Goal: Information Seeking & Learning: Learn about a topic

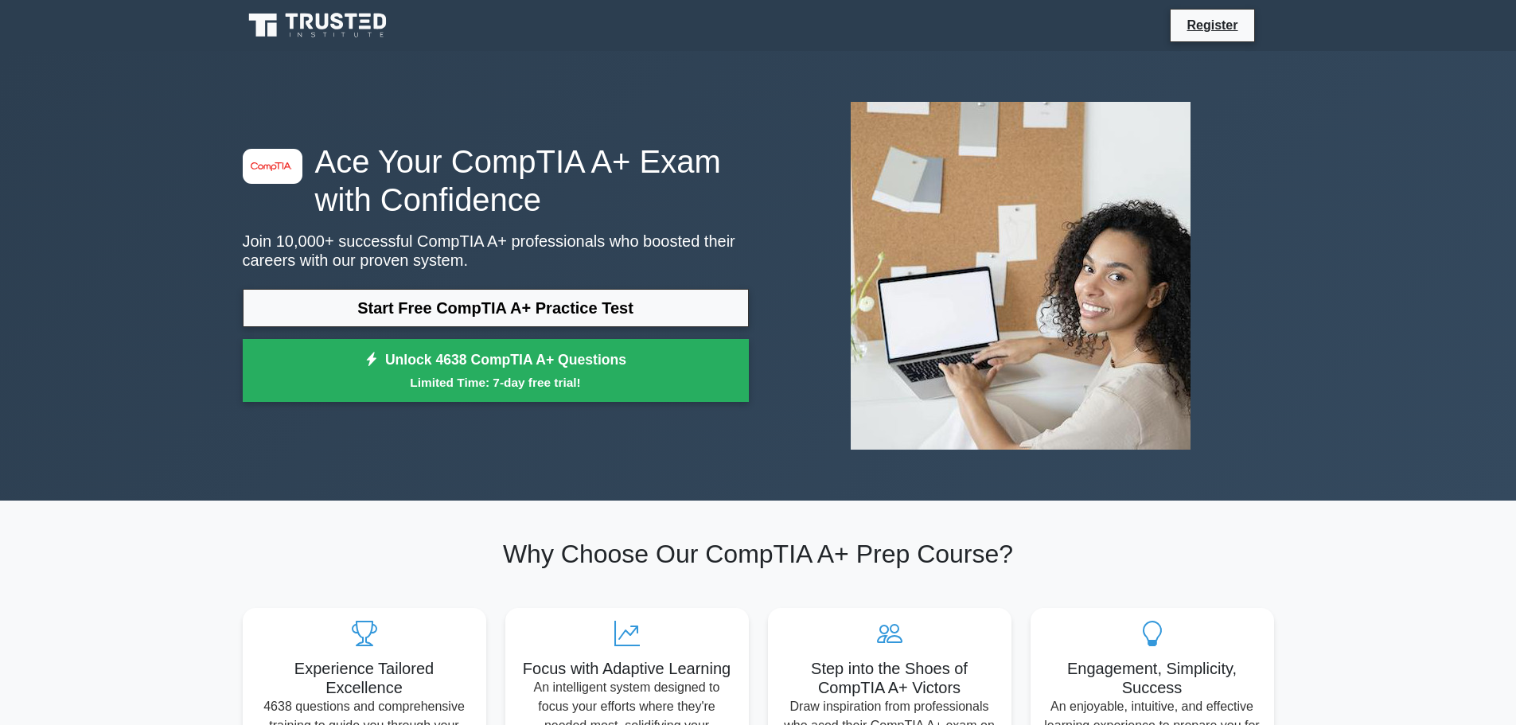
click at [513, 239] on p "Join 10,000+ successful CompTIA A+ professionals who boosted their careers with…" at bounding box center [496, 251] width 506 height 38
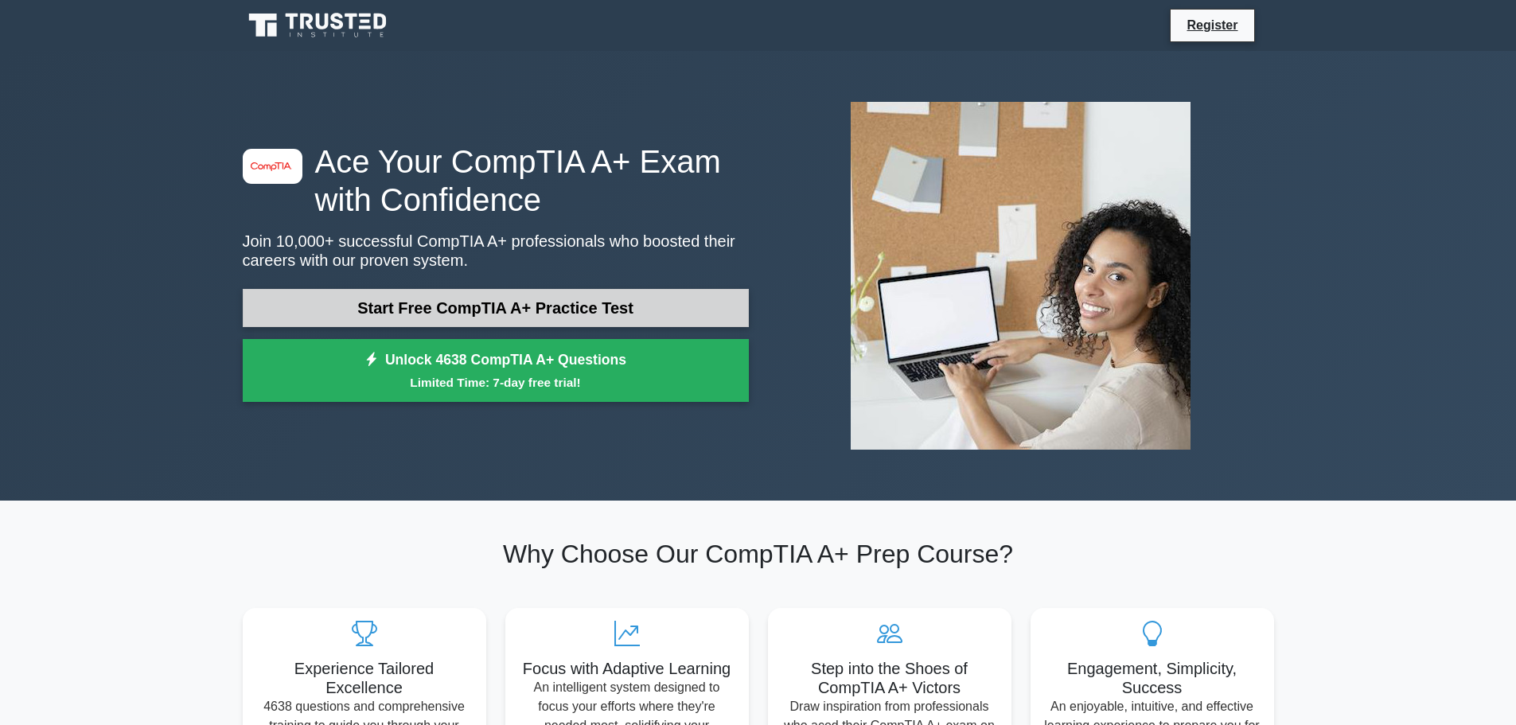
click at [504, 314] on link "Start Free CompTIA A+ Practice Test" at bounding box center [496, 308] width 506 height 38
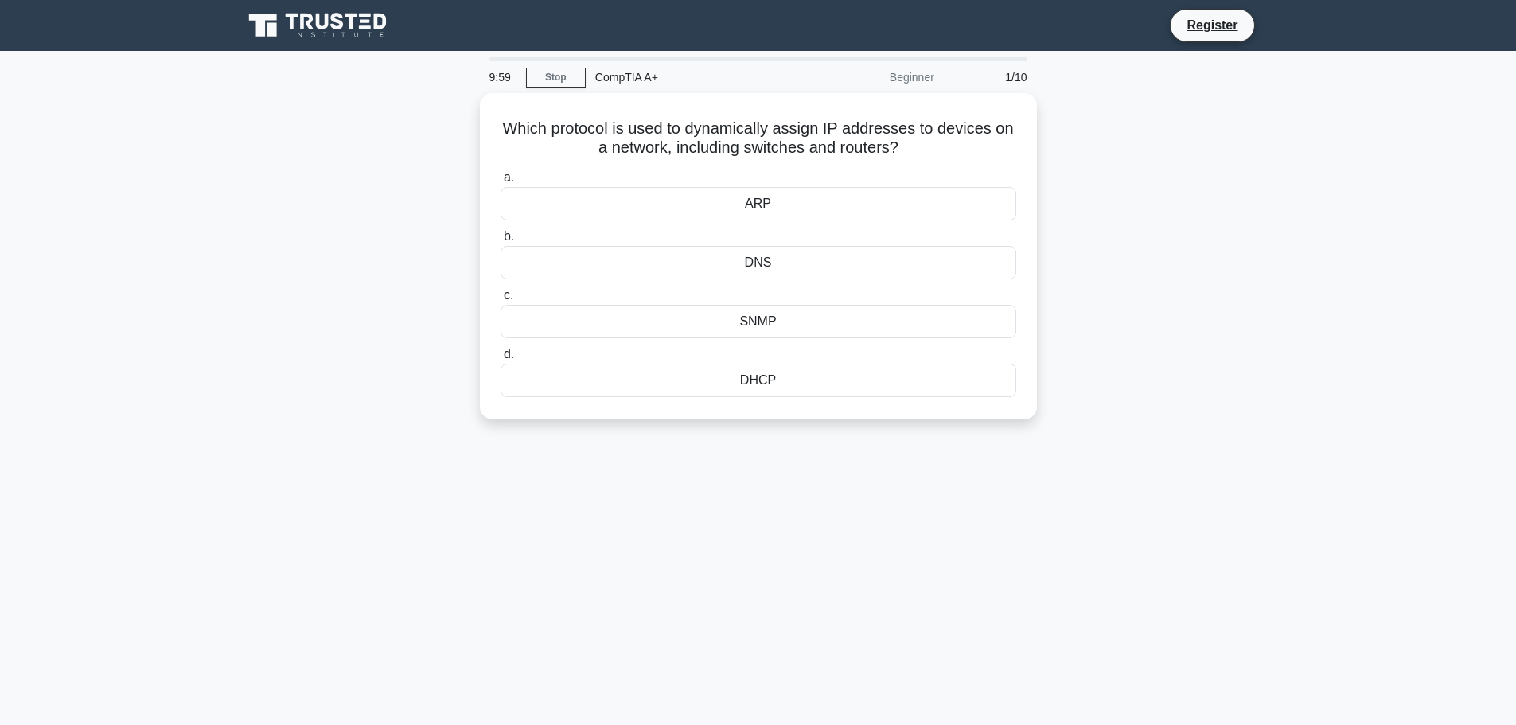
click at [769, 631] on div "9:59 Stop CompTIA A+ Beginner 1/10 Which protocol is used to dynamically assign…" at bounding box center [758, 455] width 1050 height 796
click at [869, 600] on div "9:58 Stop CompTIA A+ Beginner 1/10 Which protocol is used to dynamically assign…" at bounding box center [758, 455] width 1050 height 796
click at [1023, 471] on div "9:56 Stop CompTIA A+ Beginner 1/10 Which protocol is used to dynamically assign…" at bounding box center [758, 455] width 1050 height 796
click at [1025, 504] on div "9:48 Stop CompTIA A+ Beginner 1/10 Which protocol is used to dynamically assign…" at bounding box center [758, 455] width 1050 height 796
click at [868, 585] on div "9:47 Stop CompTIA A+ Beginner 1/10 Which protocol is used to dynamically assign…" at bounding box center [758, 455] width 1050 height 796
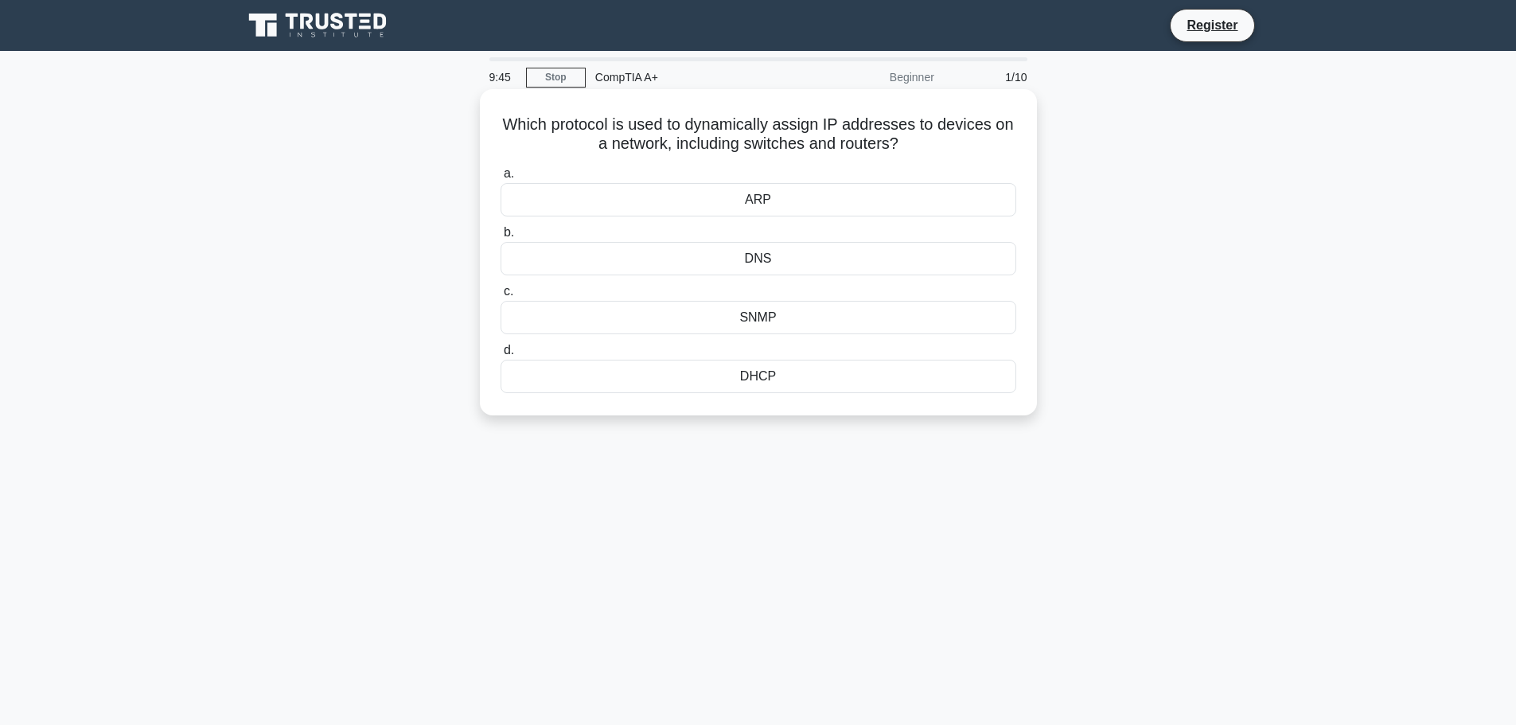
click at [776, 371] on div "DHCP" at bounding box center [758, 376] width 516 height 33
click at [500, 356] on input "d. DHCP" at bounding box center [500, 350] width 0 height 10
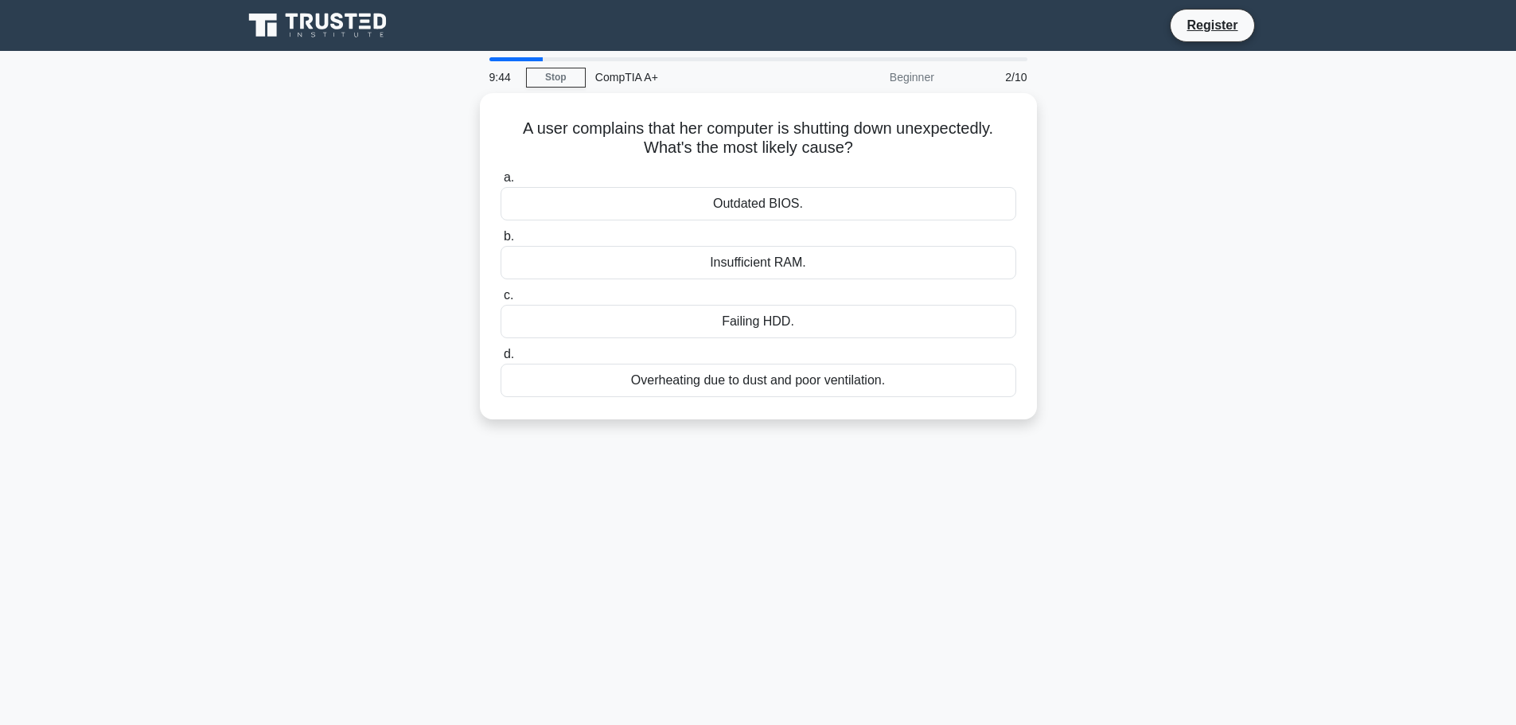
click at [830, 555] on div "9:44 Stop CompTIA A+ Beginner 2/10 A user complains that her computer is shutti…" at bounding box center [758, 455] width 1050 height 796
click at [758, 471] on div "9:19 Stop CompTIA A+ Beginner 2/10 A user complains that her computer is shutti…" at bounding box center [758, 455] width 1050 height 796
click at [726, 384] on div "Overheating due to dust and poor ventilation." at bounding box center [758, 376] width 516 height 33
click at [500, 356] on input "d. Overheating due to dust and poor ventilation." at bounding box center [500, 350] width 0 height 10
click at [720, 516] on div "9:17 Stop CompTIA A+ Beginner 3/10 In the laser printing process, which compone…" at bounding box center [758, 455] width 1050 height 796
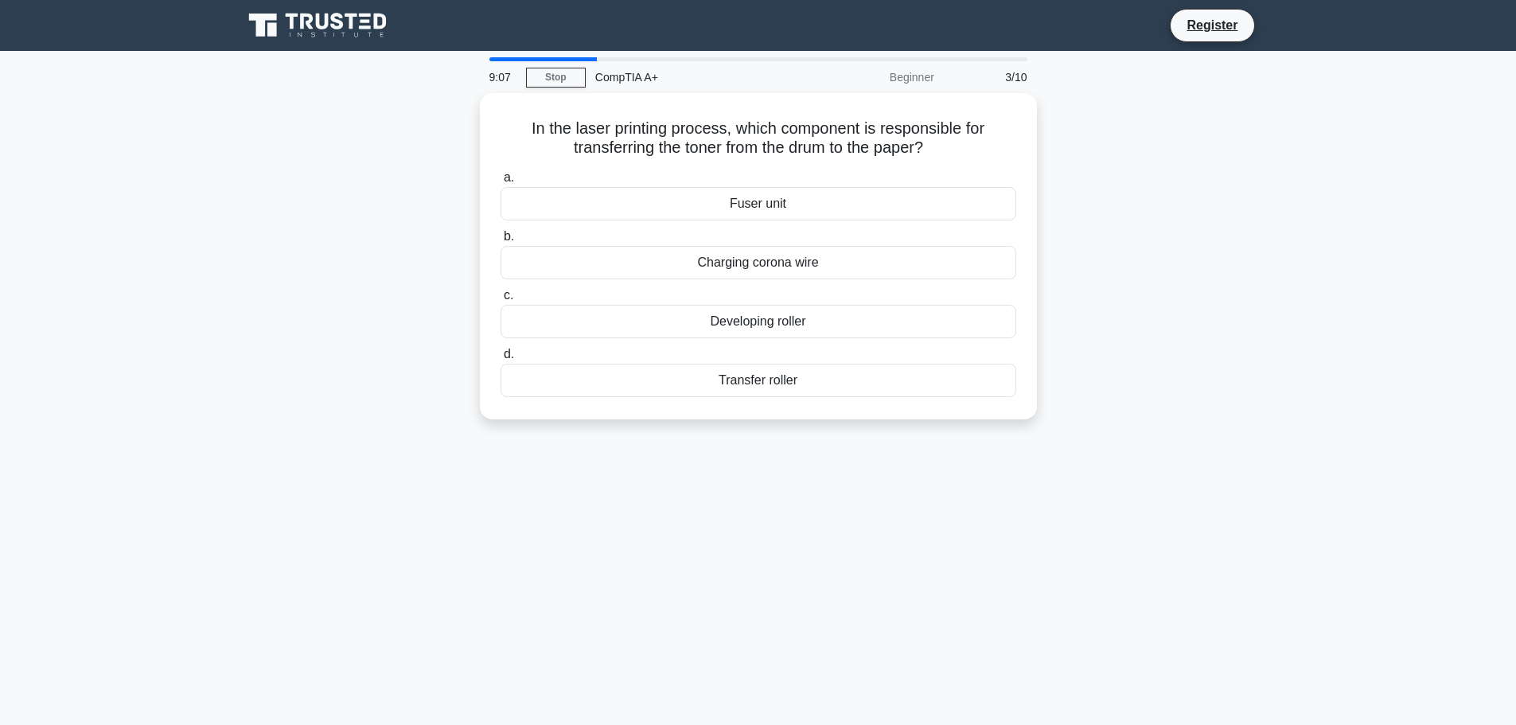
click at [850, 444] on div "9:07 Stop CompTIA A+ Beginner 3/10 In the laser printing process, which compone…" at bounding box center [758, 455] width 1050 height 796
click at [831, 480] on div "9:04 Stop CompTIA A+ Beginner 3/10 In the laser printing process, which compone…" at bounding box center [758, 455] width 1050 height 796
click at [768, 387] on div "Transfer roller" at bounding box center [758, 376] width 516 height 33
click at [500, 356] on input "d. Transfer roller" at bounding box center [500, 350] width 0 height 10
click at [808, 523] on div "9:02 Stop CompTIA A+ Beginner 4/10 A business has just purchased new computers.…" at bounding box center [758, 455] width 1050 height 796
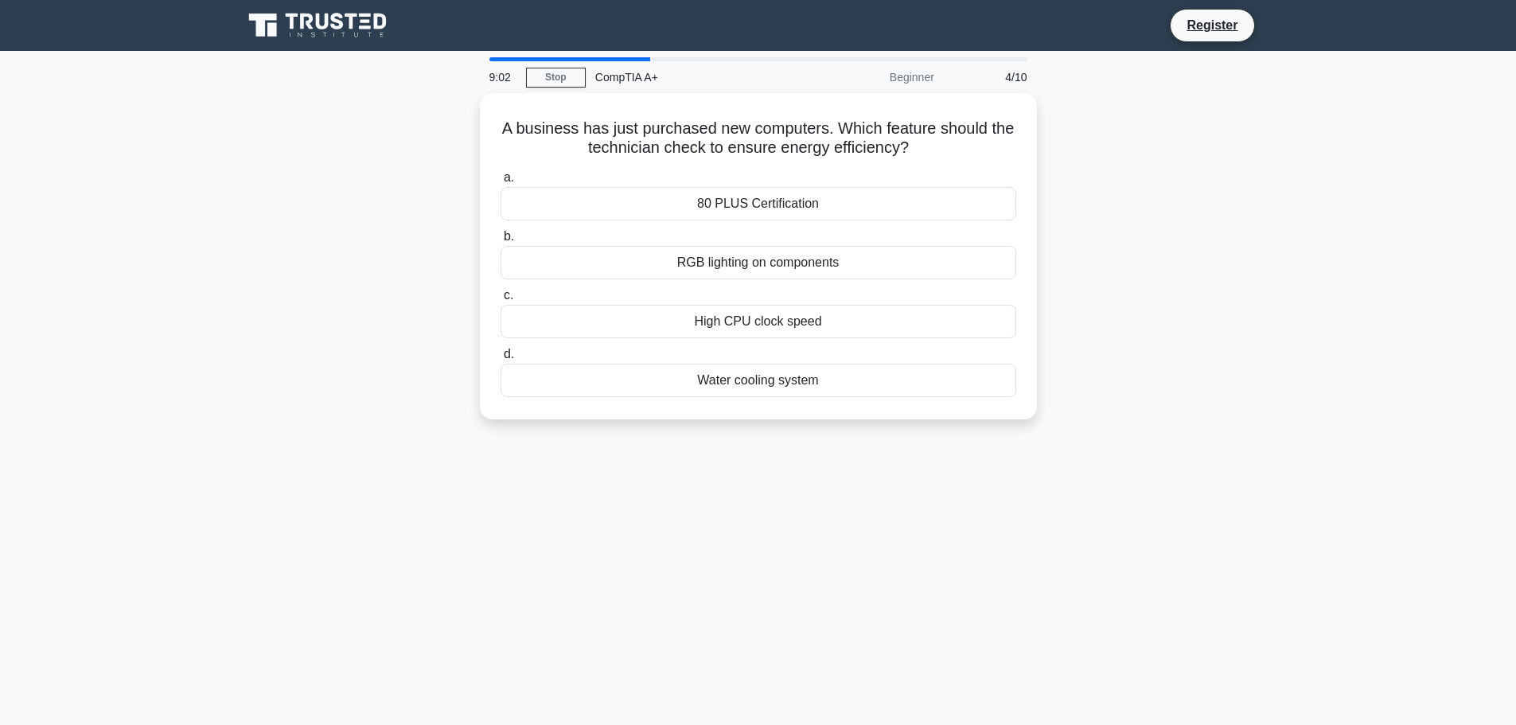
click at [812, 526] on div "9:02 Stop CompTIA A+ Beginner 4/10 A business has just purchased new computers.…" at bounding box center [758, 455] width 1050 height 796
click at [812, 526] on div "8:58 Stop CompTIA A+ Beginner 4/10 A business has just purchased new computers.…" at bounding box center [758, 455] width 1050 height 796
click at [814, 525] on div "8:57 Stop CompTIA A+ Beginner 4/10 A business has just purchased new computers.…" at bounding box center [758, 455] width 1050 height 796
drag, startPoint x: 1008, startPoint y: 559, endPoint x: 999, endPoint y: 560, distance: 9.6
click at [1007, 560] on div "8:55 Stop CompTIA A+ Beginner 4/10 A business has just purchased new computers.…" at bounding box center [758, 455] width 1050 height 796
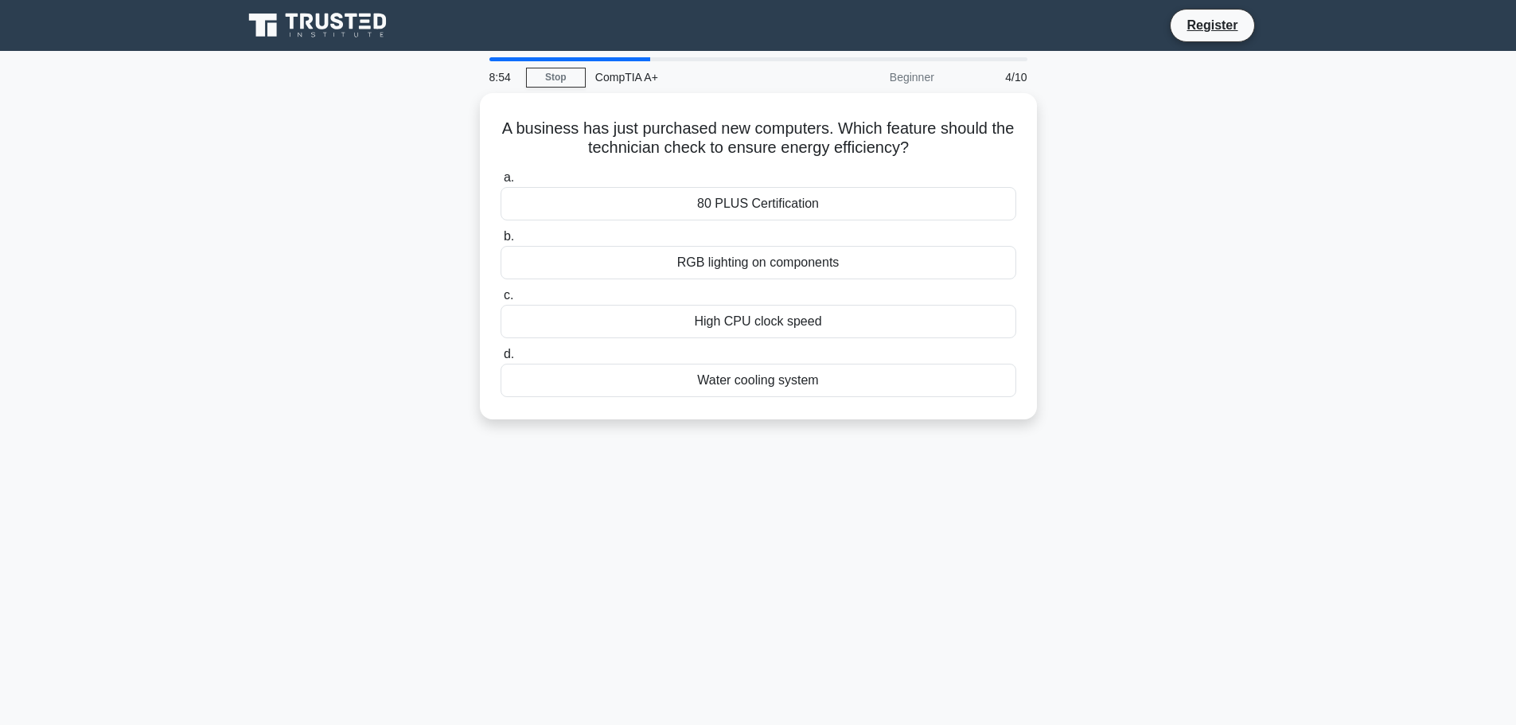
drag, startPoint x: 1026, startPoint y: 579, endPoint x: 1031, endPoint y: 587, distance: 9.3
click at [1031, 587] on div "8:54 Stop CompTIA A+ Beginner 4/10 A business has just purchased new computers.…" at bounding box center [758, 455] width 1050 height 796
click at [765, 195] on div "80 PLUS Certification" at bounding box center [758, 199] width 516 height 33
click at [500, 179] on input "a. 80 PLUS Certification" at bounding box center [500, 174] width 0 height 10
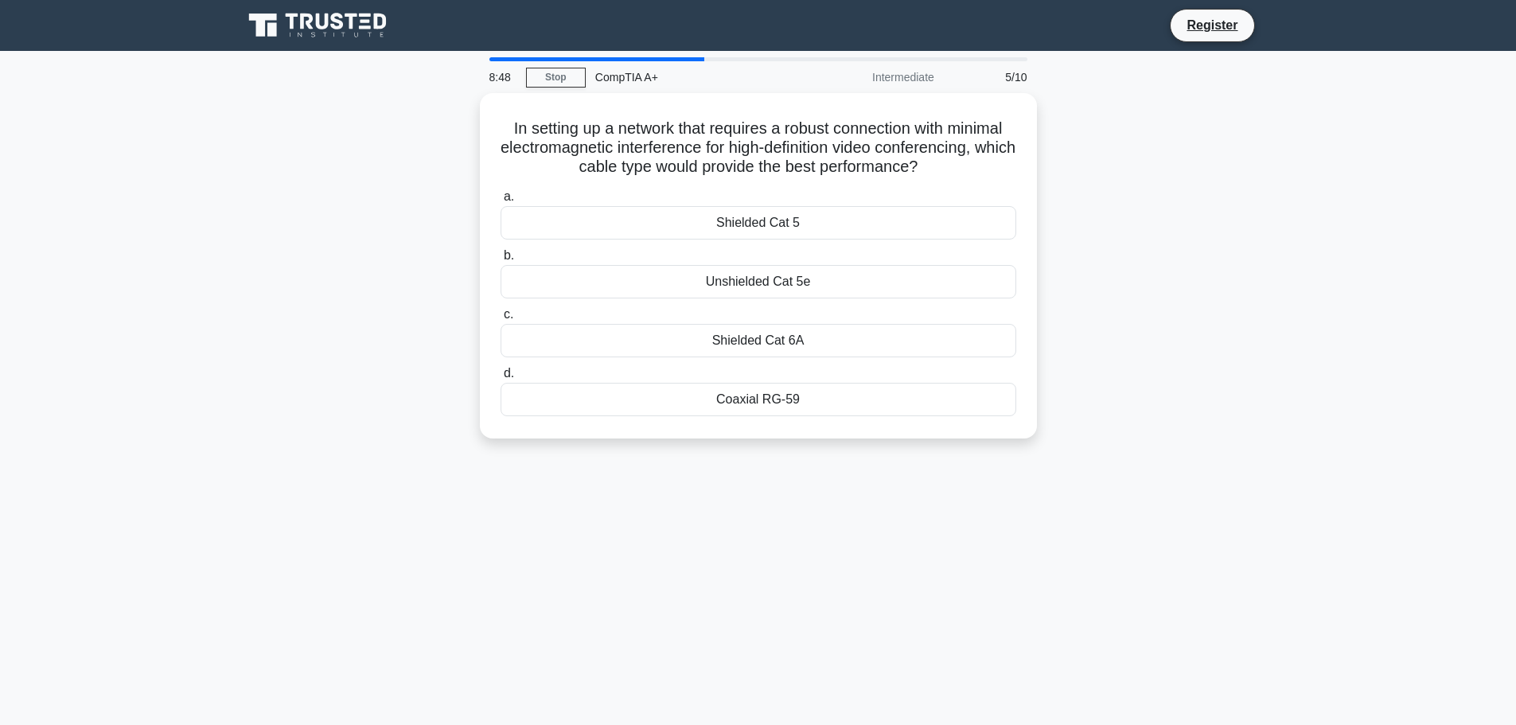
click at [816, 592] on div "8:48 Stop CompTIA A+ Intermediate 5/10 In setting up a network that requires a …" at bounding box center [758, 455] width 1050 height 796
click at [897, 572] on div "8:34 Stop CompTIA A+ Intermediate 5/10 In setting up a network that requires a …" at bounding box center [758, 455] width 1050 height 796
click at [901, 586] on div "8:33 Stop CompTIA A+ Intermediate 5/10 In setting up a network that requires a …" at bounding box center [758, 455] width 1050 height 796
click at [1325, 431] on main "8:31 Stop CompTIA A+ Intermediate 5/10 In setting up a network that requires a …" at bounding box center [758, 455] width 1516 height 808
click at [1074, 528] on div "8:30 Stop CompTIA A+ Intermediate 5/10 In setting up a network that requires a …" at bounding box center [758, 455] width 1050 height 796
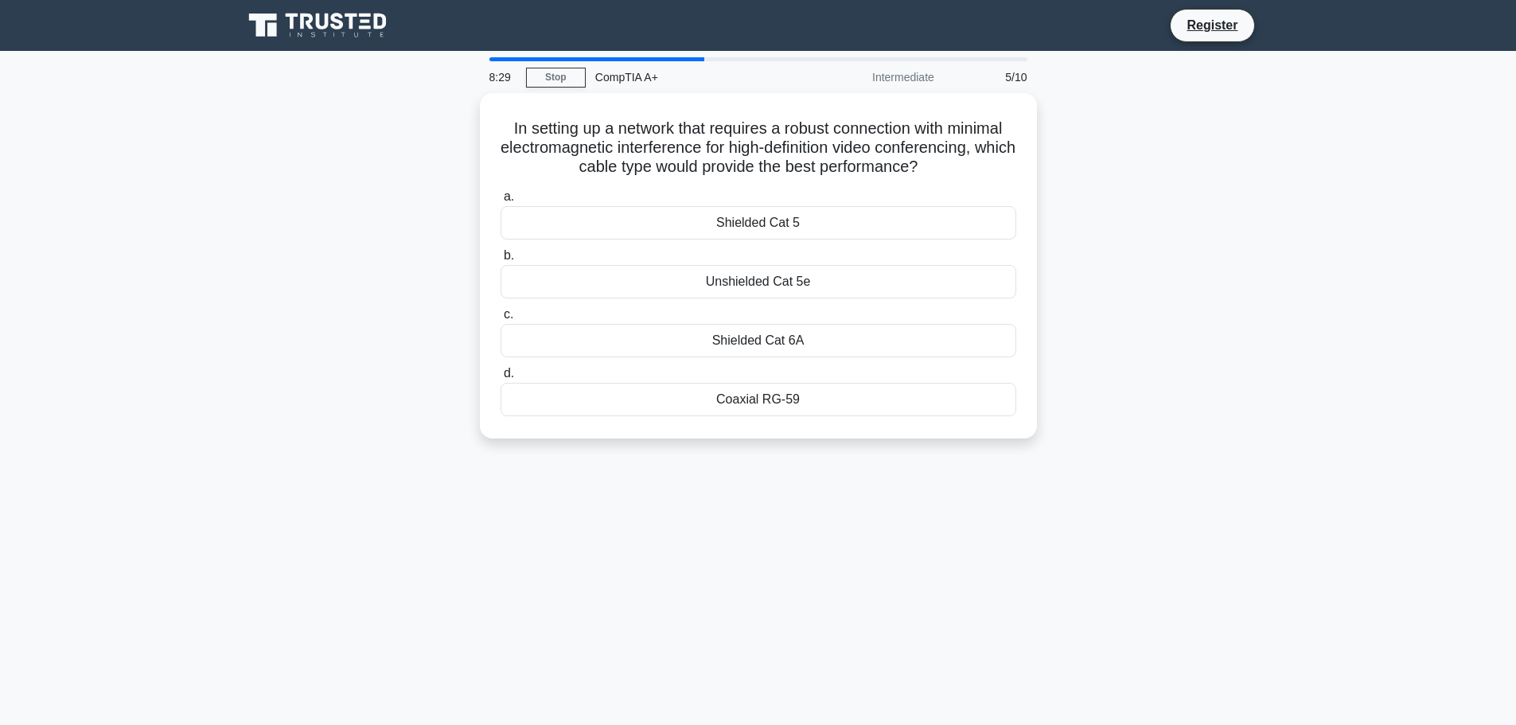
click at [954, 538] on div "8:29 Stop CompTIA A+ Intermediate 5/10 In setting up a network that requires a …" at bounding box center [758, 455] width 1050 height 796
click at [917, 550] on div "8:27 Stop CompTIA A+ Intermediate 5/10 In setting up a network that requires a …" at bounding box center [758, 455] width 1050 height 796
click at [785, 346] on div "Shielded Cat 6A" at bounding box center [758, 336] width 516 height 33
click at [500, 316] on input "c. Shielded Cat 6A" at bounding box center [500, 311] width 0 height 10
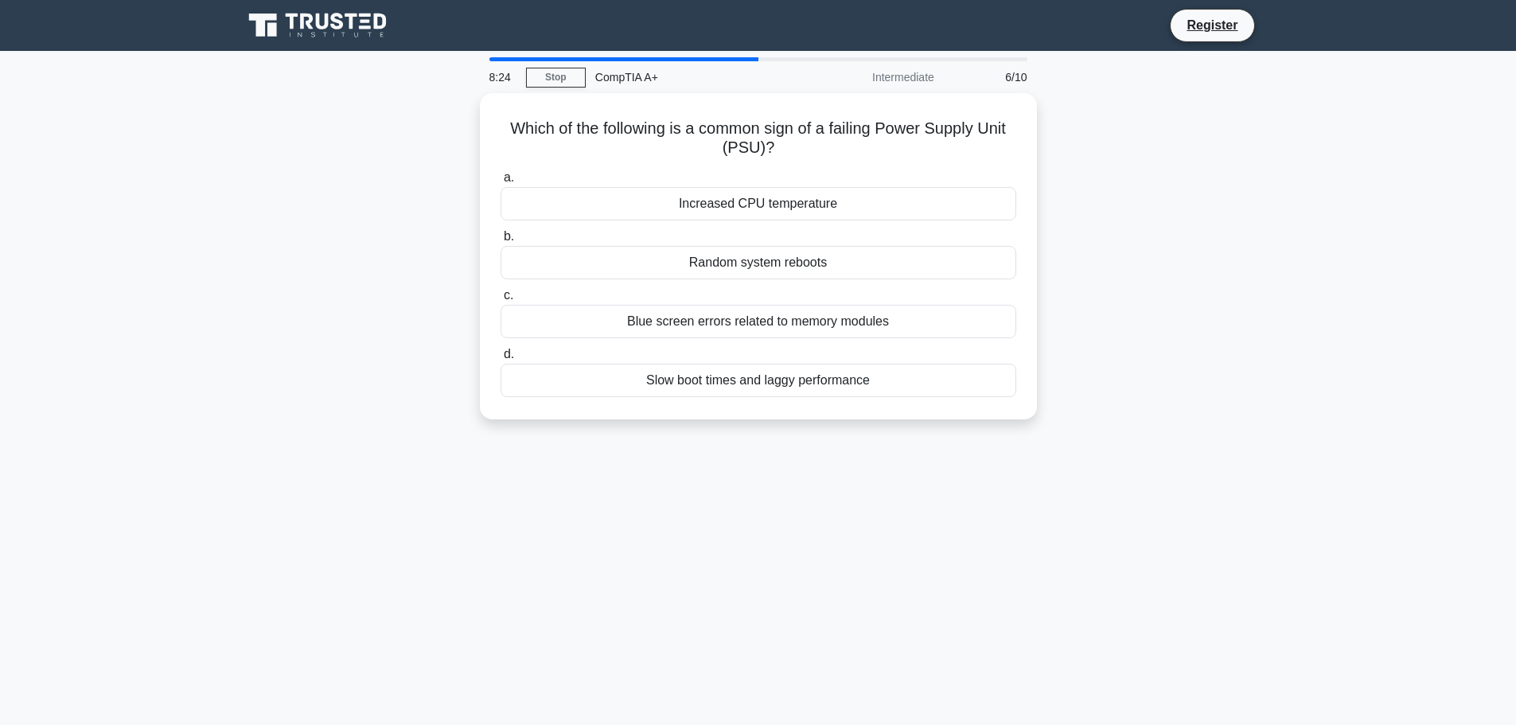
click at [769, 670] on div "8:24 Stop CompTIA A+ Intermediate 6/10 Which of the following is a common sign …" at bounding box center [758, 455] width 1050 height 796
click at [920, 680] on div "8:23 Stop CompTIA A+ Intermediate 6/10 Which of the following is a common sign …" at bounding box center [758, 455] width 1050 height 796
click at [964, 517] on div "8:19 Stop CompTIA A+ Intermediate 6/10 Which of the following is a common sign …" at bounding box center [758, 455] width 1050 height 796
click at [983, 545] on div "8:18 Stop CompTIA A+ Intermediate 6/10 Which of the following is a common sign …" at bounding box center [758, 455] width 1050 height 796
click at [1292, 464] on main "8:16 Stop CompTIA A+ Intermediate 6/10 Which of the following is a common sign …" at bounding box center [758, 455] width 1516 height 808
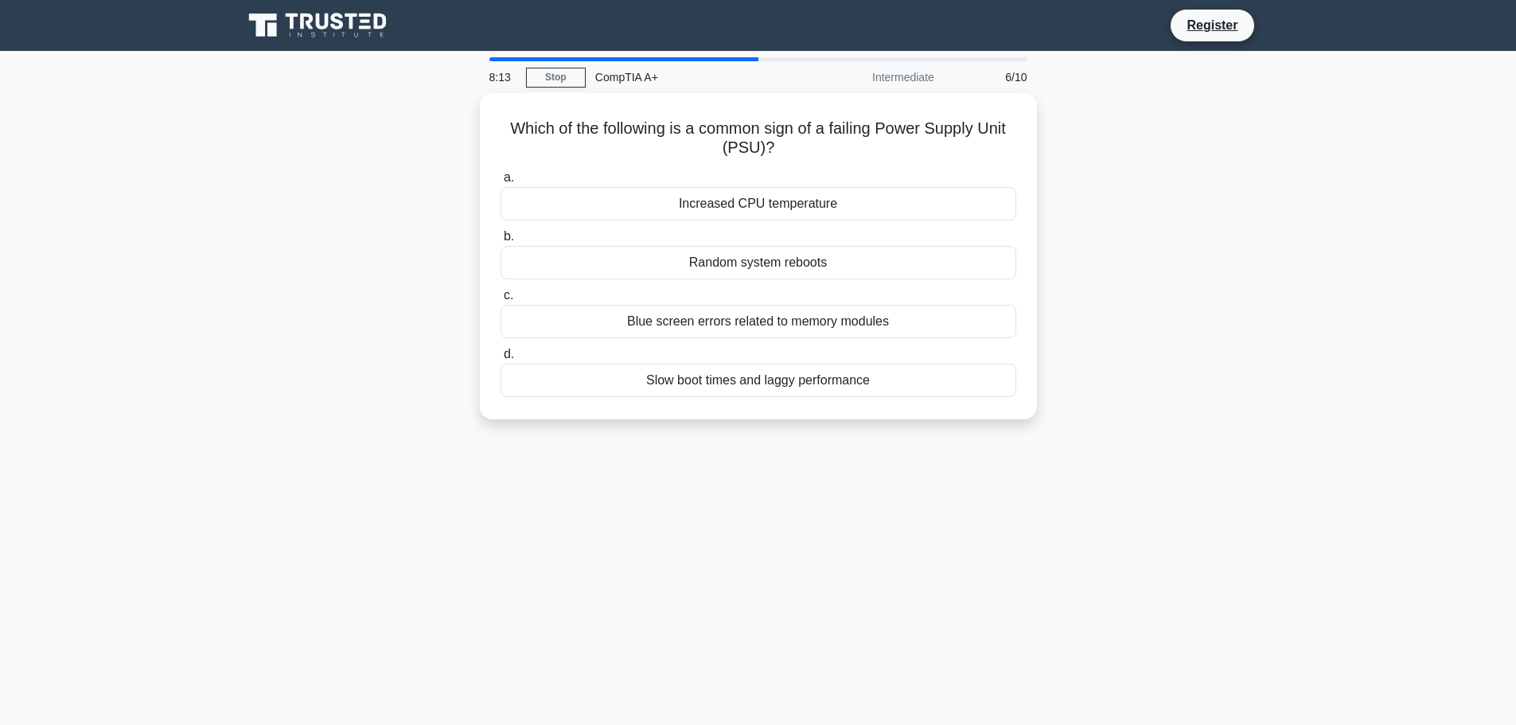
click at [956, 581] on div "8:13 Stop CompTIA A+ Intermediate 6/10 Which of the following is a common sign …" at bounding box center [758, 455] width 1050 height 796
click at [1223, 458] on div "8:10 Stop CompTIA A+ Intermediate 6/10 Which of the following is a common sign …" at bounding box center [758, 455] width 1050 height 796
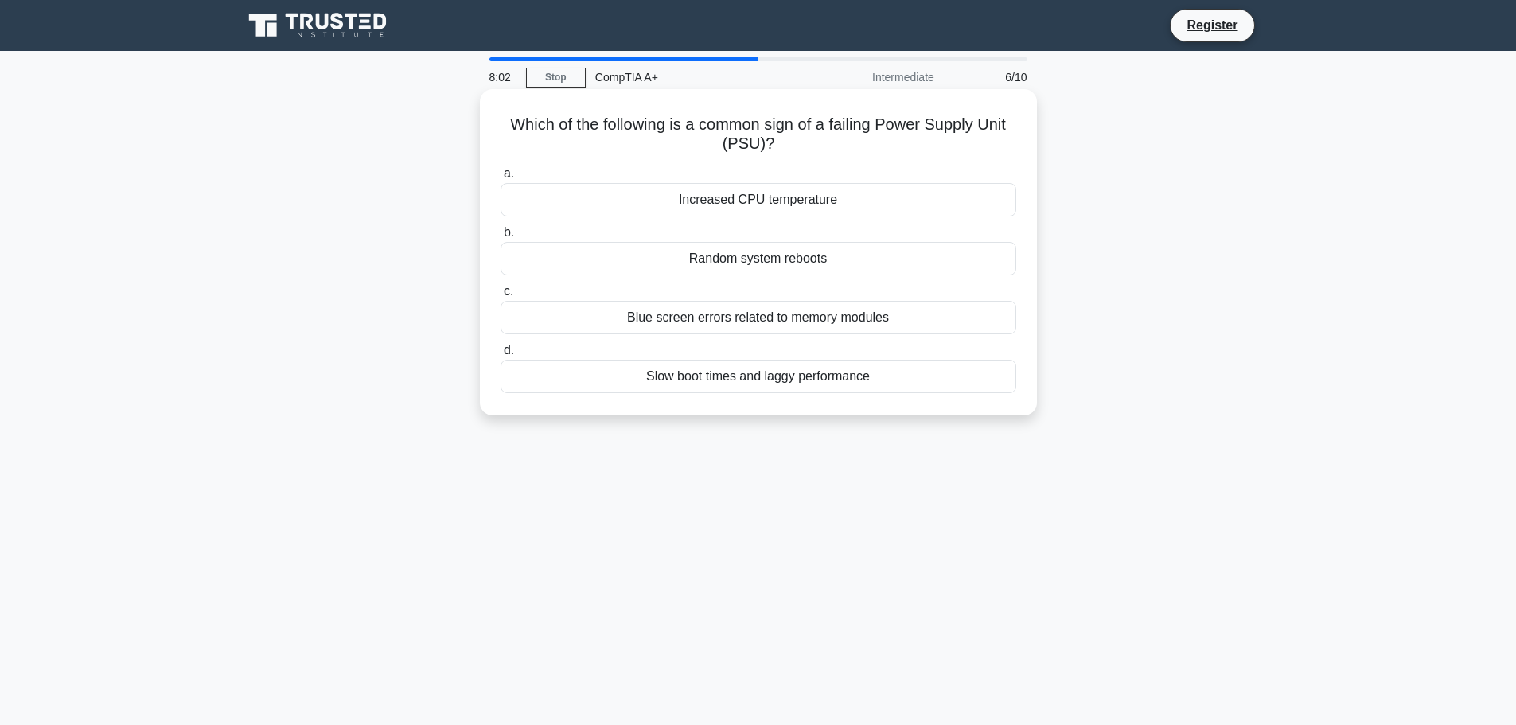
click at [797, 259] on div "Random system reboots" at bounding box center [758, 258] width 516 height 33
click at [500, 238] on input "b. Random system reboots" at bounding box center [500, 233] width 0 height 10
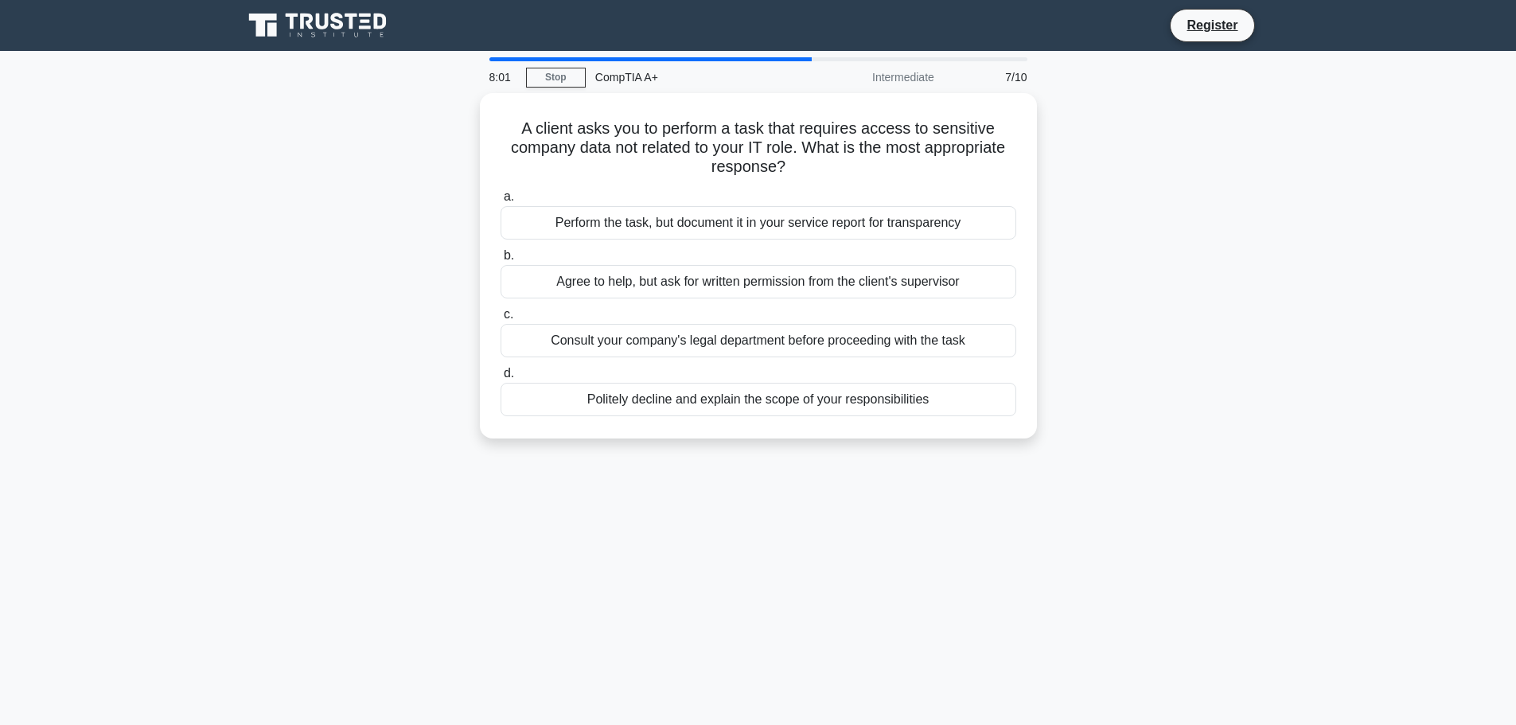
click at [886, 551] on div "8:01 Stop CompTIA A+ Intermediate 7/10 A client asks you to perform a task that…" at bounding box center [758, 455] width 1050 height 796
click at [886, 551] on div "8:00 Stop CompTIA A+ Intermediate 7/10 A client asks you to perform a task that…" at bounding box center [758, 455] width 1050 height 796
click at [1059, 537] on div "7:58 Stop CompTIA A+ Intermediate 7/10 A client asks you to perform a task that…" at bounding box center [758, 455] width 1050 height 796
click at [1042, 539] on div "7:53 Stop CompTIA A+ Intermediate 7/10 A client asks you to perform a task that…" at bounding box center [758, 455] width 1050 height 796
click at [1101, 487] on div "7:51 Stop CompTIA A+ Intermediate 7/10 A client asks you to perform a task that…" at bounding box center [758, 455] width 1050 height 796
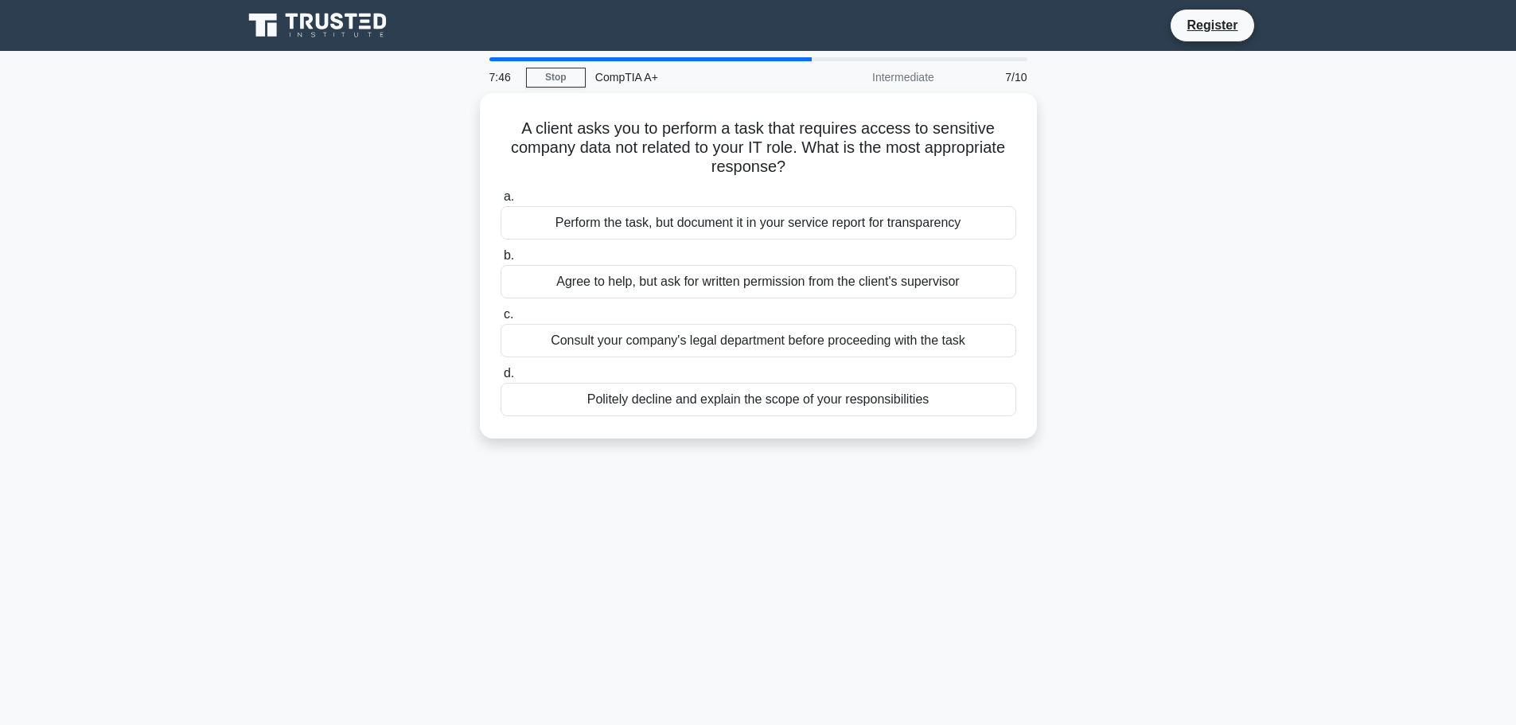
click at [991, 626] on div "7:46 Stop CompTIA A+ Intermediate 7/10 A client asks you to perform a task that…" at bounding box center [758, 455] width 1050 height 796
click at [839, 563] on div "7:44 Stop CompTIA A+ Intermediate 7/10 A client asks you to perform a task that…" at bounding box center [758, 455] width 1050 height 796
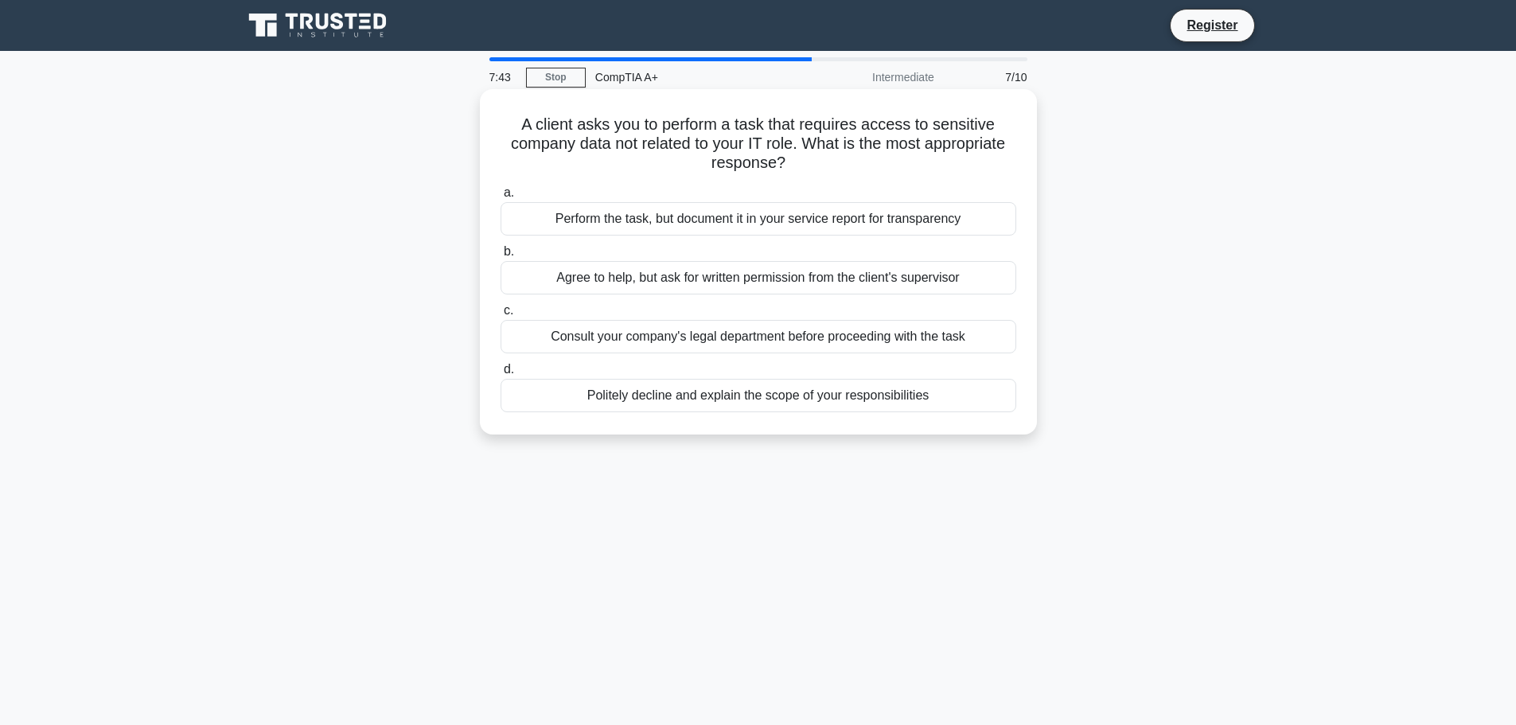
click at [775, 405] on div "Politely decline and explain the scope of your responsibilities" at bounding box center [758, 395] width 516 height 33
click at [500, 375] on input "d. Politely decline and explain the scope of your responsibilities" at bounding box center [500, 369] width 0 height 10
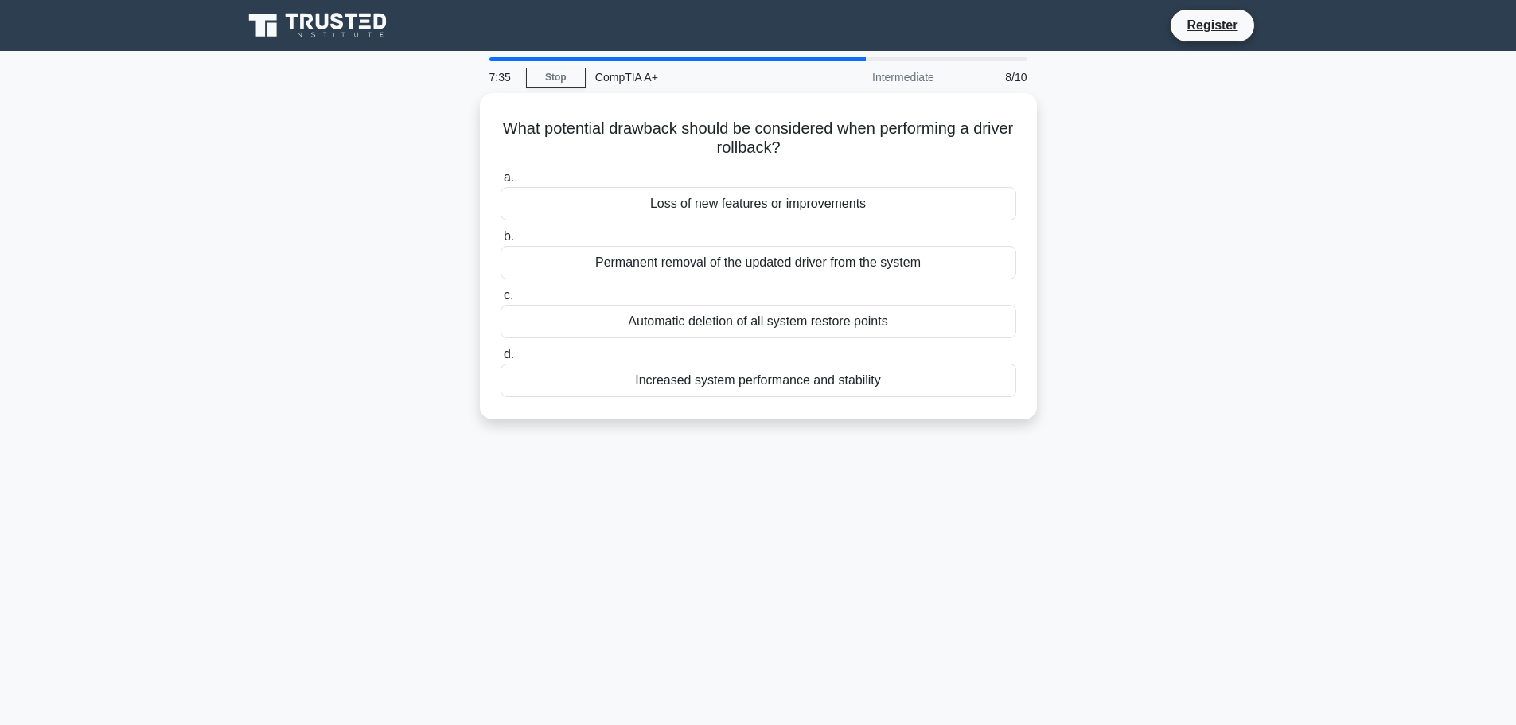
click at [956, 598] on div "7:35 Stop CompTIA A+ Intermediate 8/10 What potential drawback should be consid…" at bounding box center [758, 455] width 1050 height 796
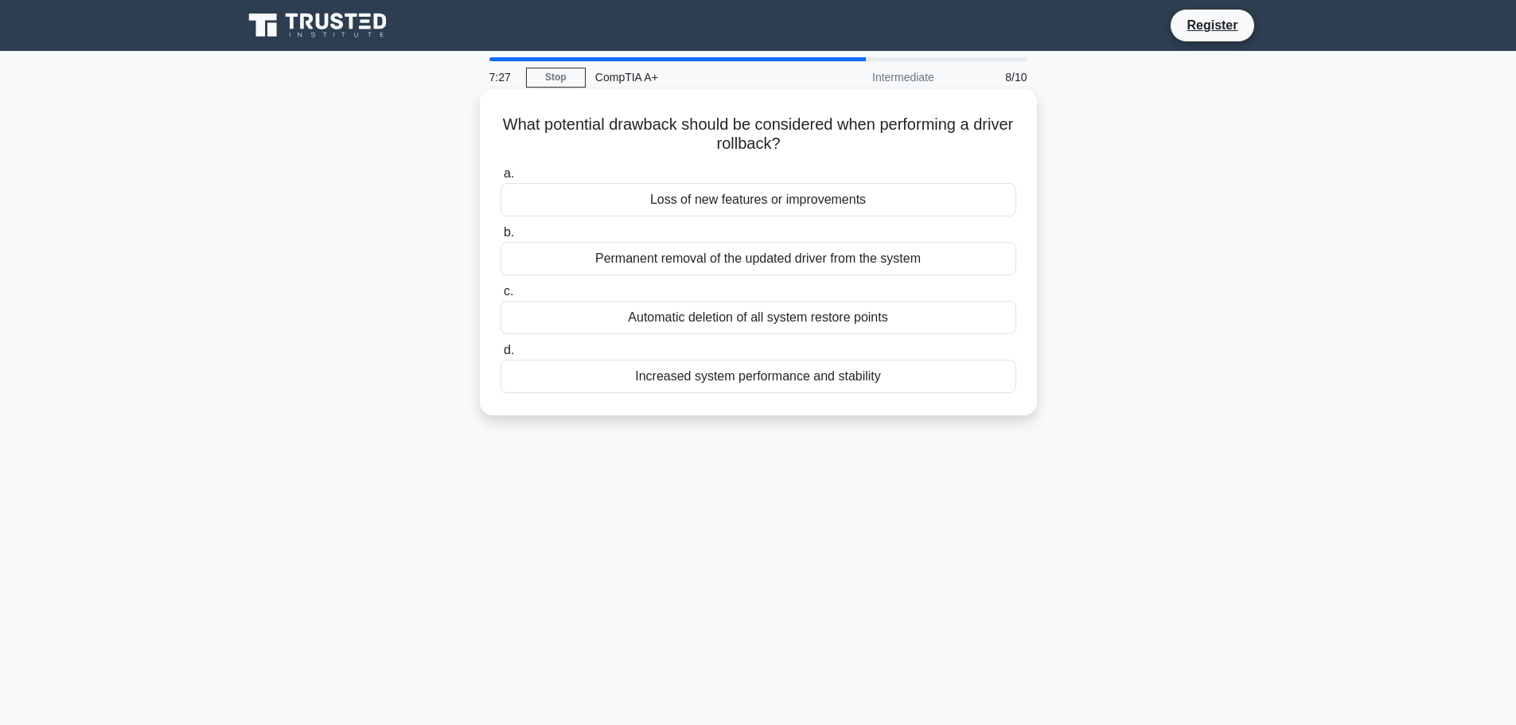
click at [770, 207] on div "Loss of new features or improvements" at bounding box center [758, 199] width 516 height 33
click at [500, 179] on input "a. Loss of new features or improvements" at bounding box center [500, 174] width 0 height 10
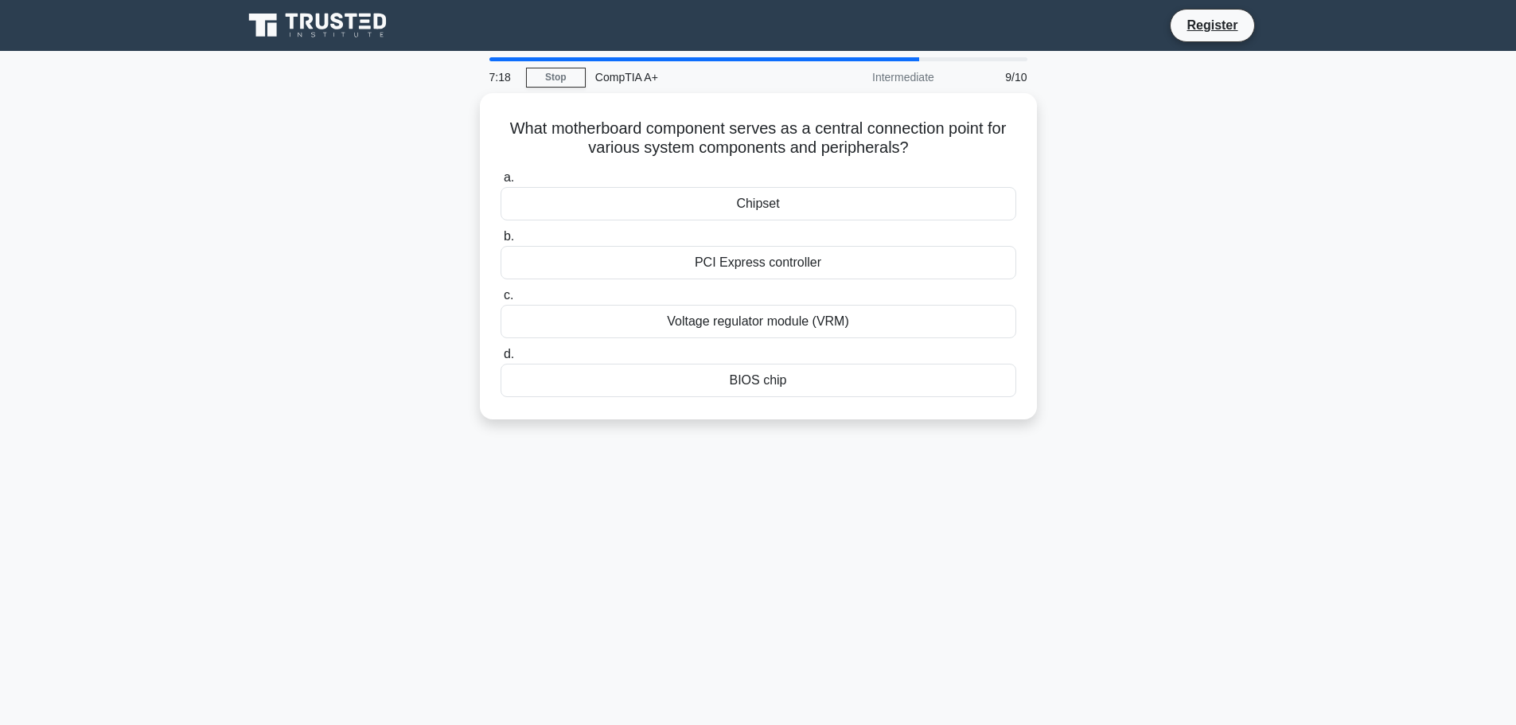
click at [1041, 562] on div "7:18 Stop CompTIA A+ Intermediate 9/10 What motherboard component serves as a c…" at bounding box center [758, 455] width 1050 height 796
click at [1149, 554] on div "7:17 Stop CompTIA A+ Intermediate 9/10 What motherboard component serves as a c…" at bounding box center [758, 455] width 1050 height 796
click at [1270, 399] on div "What motherboard component serves as a central connection point for various sys…" at bounding box center [758, 265] width 1050 height 345
click at [769, 259] on div "PCI Express controller" at bounding box center [758, 258] width 516 height 33
click at [500, 238] on input "b. PCI Express controller" at bounding box center [500, 233] width 0 height 10
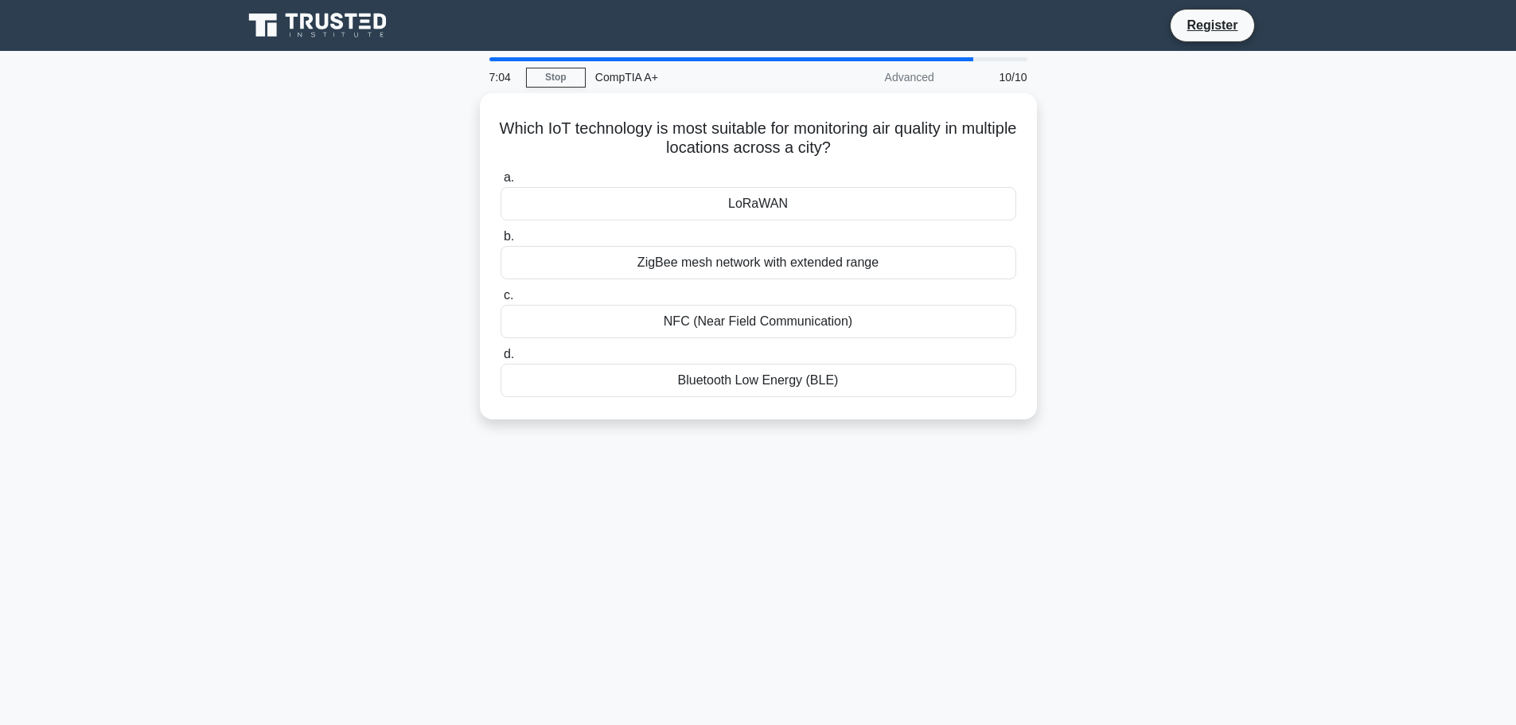
click at [920, 537] on div "7:04 Stop CompTIA A+ Advanced 10/10 Which IoT technology is most suitable for m…" at bounding box center [758, 455] width 1050 height 796
click at [1116, 536] on div "6:56 Stop CompTIA A+ Advanced 10/10 Which IoT technology is most suitable for m…" at bounding box center [758, 455] width 1050 height 796
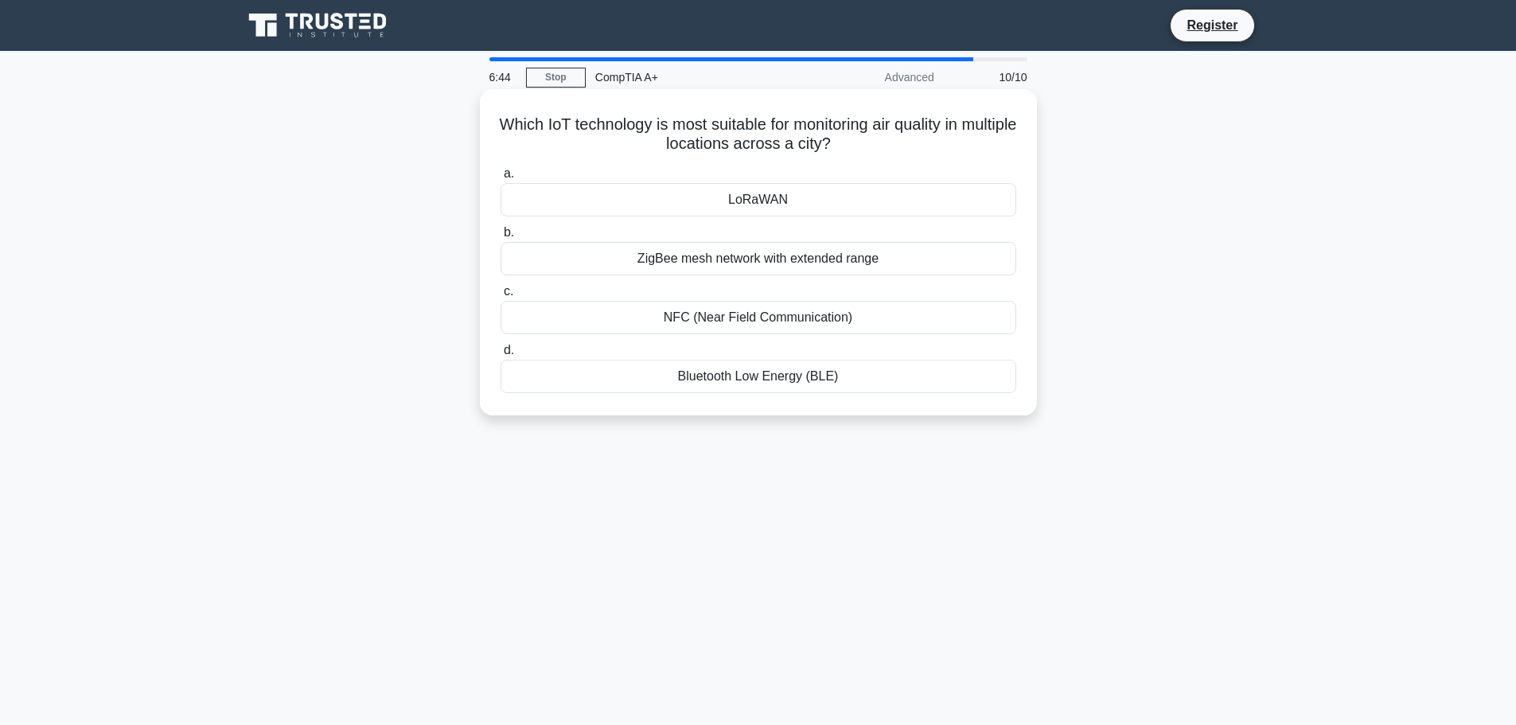
click at [727, 262] on div "ZigBee mesh network with extended range" at bounding box center [758, 258] width 516 height 33
click at [500, 238] on input "b. ZigBee mesh network with extended range" at bounding box center [500, 233] width 0 height 10
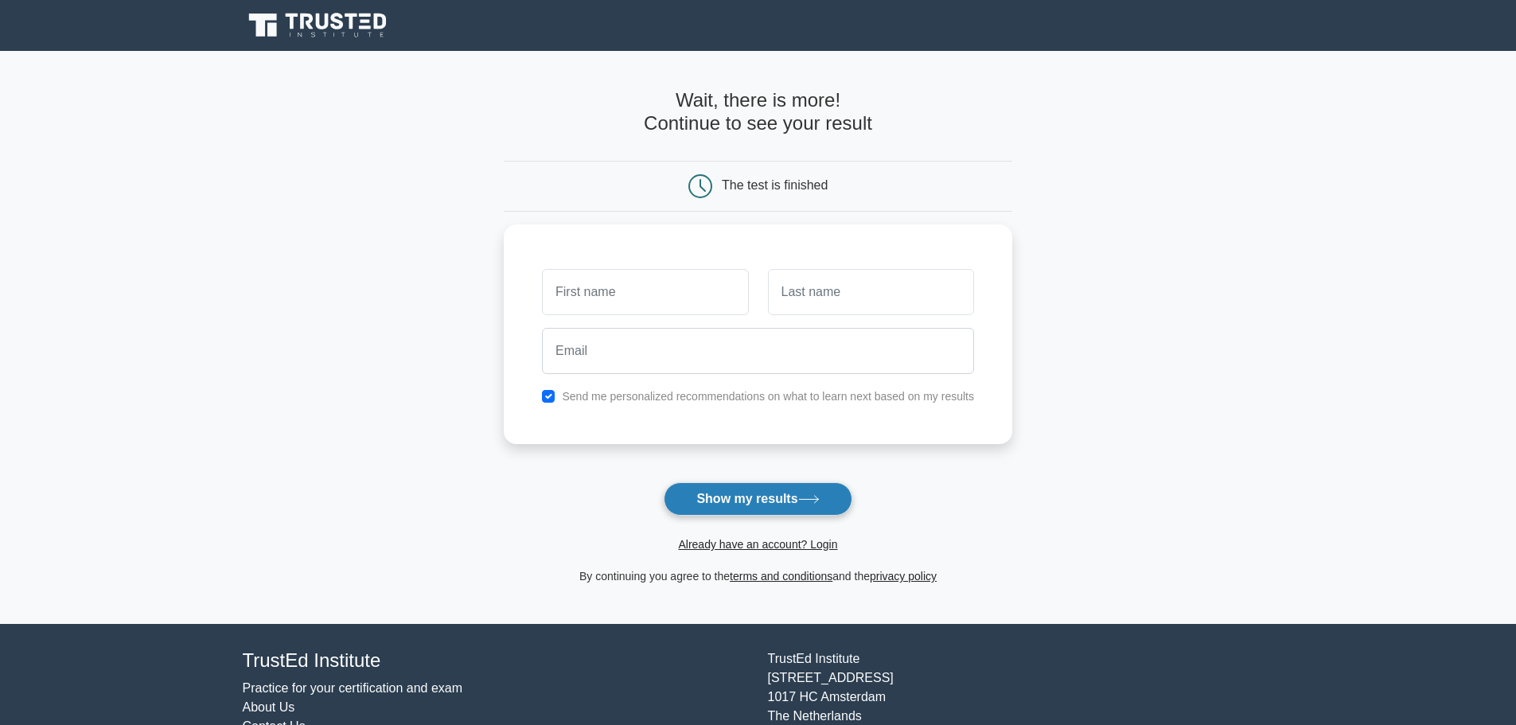
click at [792, 505] on button "Show my results" at bounding box center [758, 498] width 188 height 33
click at [680, 293] on input "text" at bounding box center [645, 288] width 206 height 46
type input "[PERSON_NAME]"
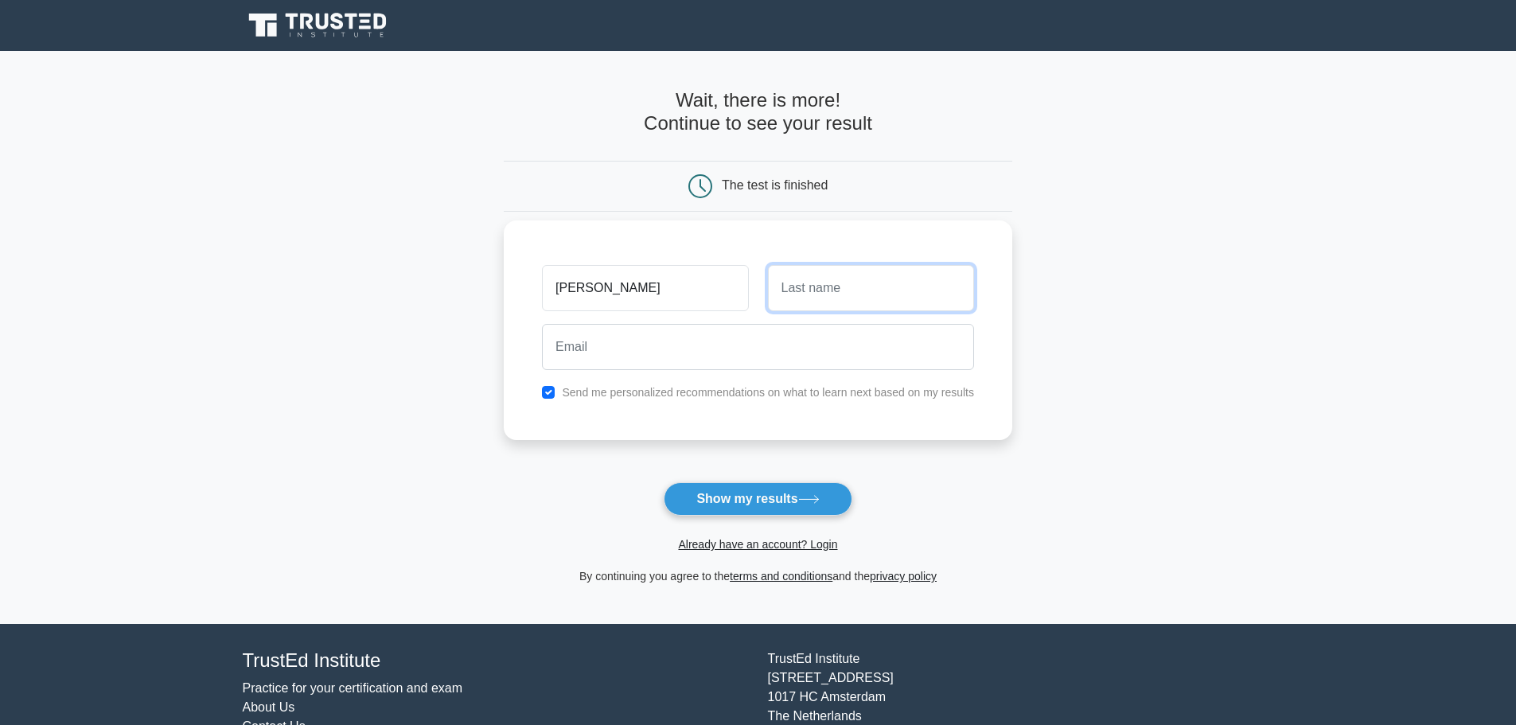
click at [818, 275] on input "text" at bounding box center [871, 288] width 206 height 46
type input "Silianoff"
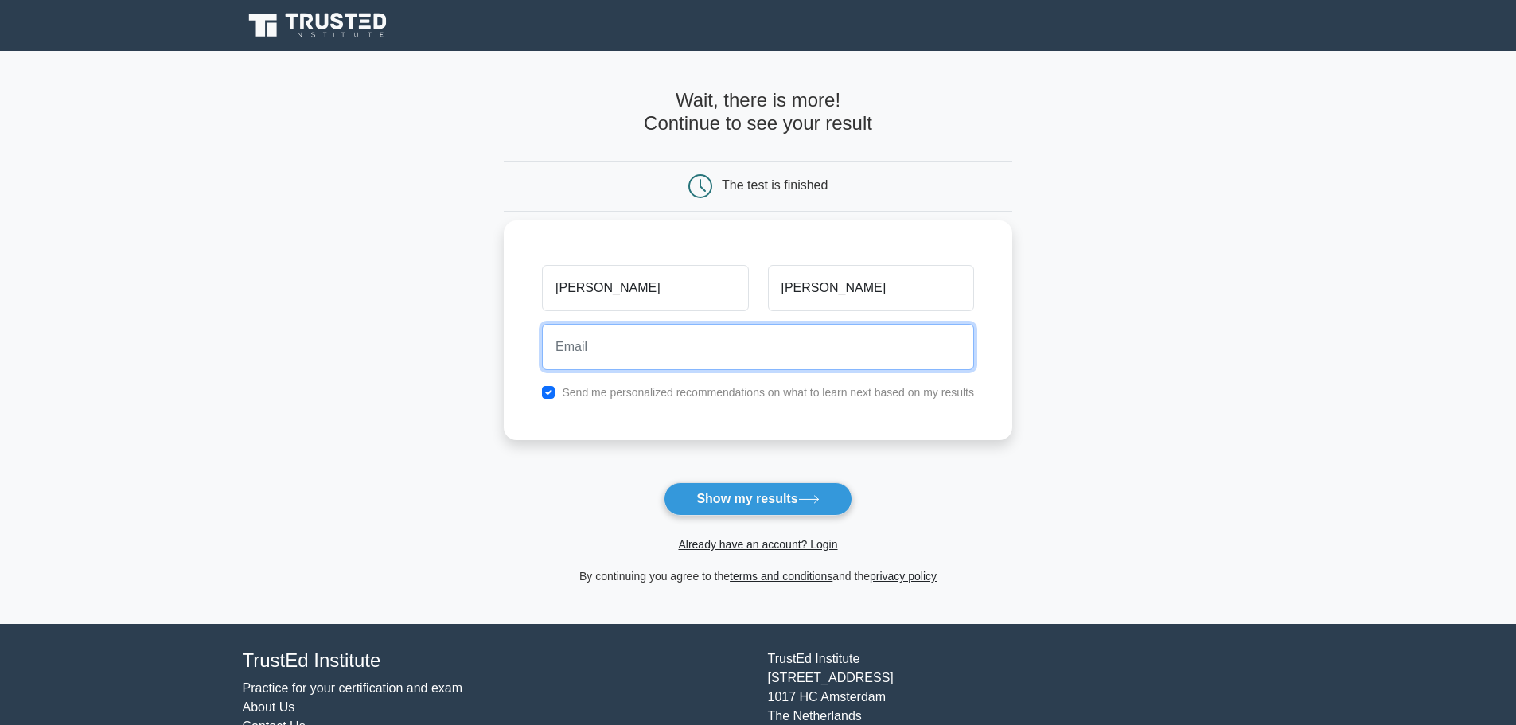
click at [810, 363] on input "email" at bounding box center [758, 347] width 432 height 46
type input "silianoff.luke@gmail.com"
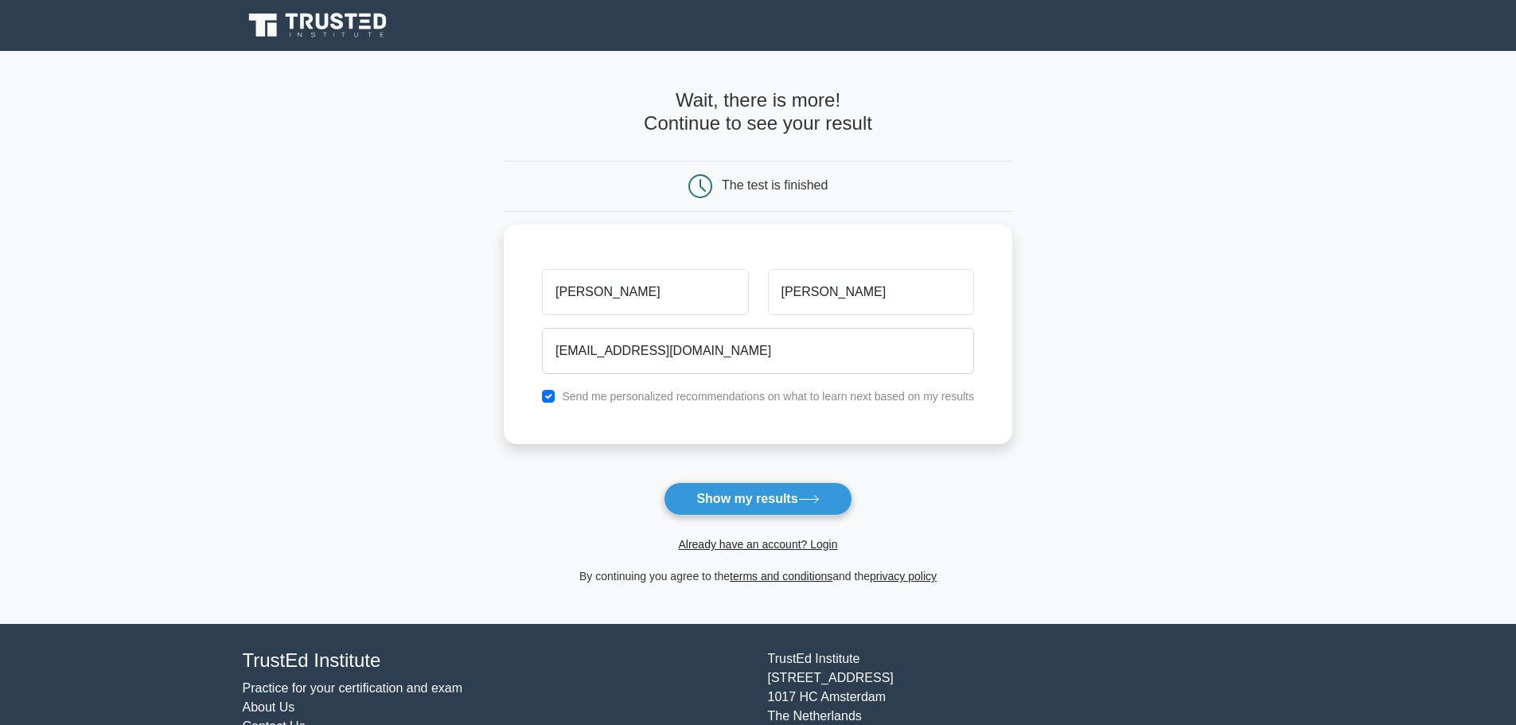
drag, startPoint x: 787, startPoint y: 515, endPoint x: 785, endPoint y: 507, distance: 8.1
click at [788, 515] on button "Show my results" at bounding box center [758, 498] width 188 height 33
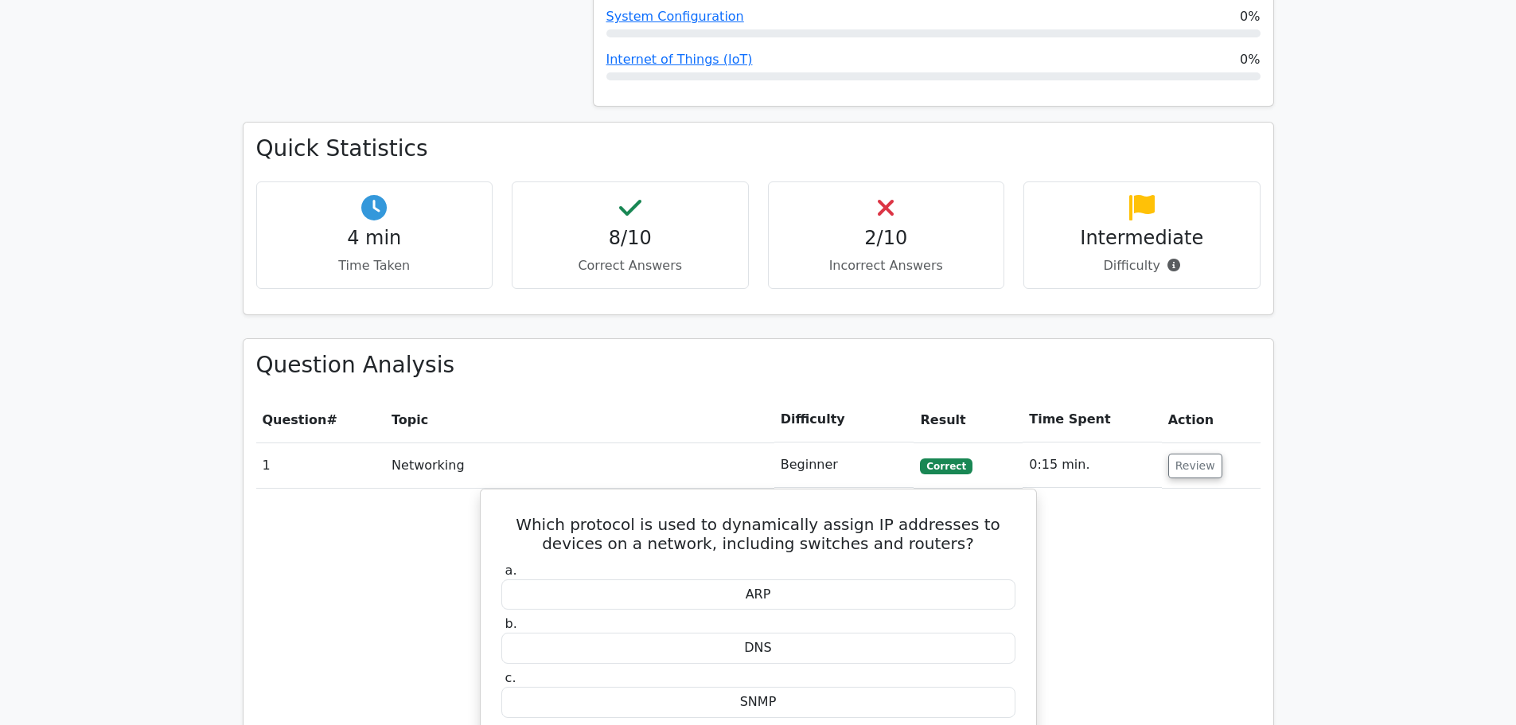
scroll to position [955, 0]
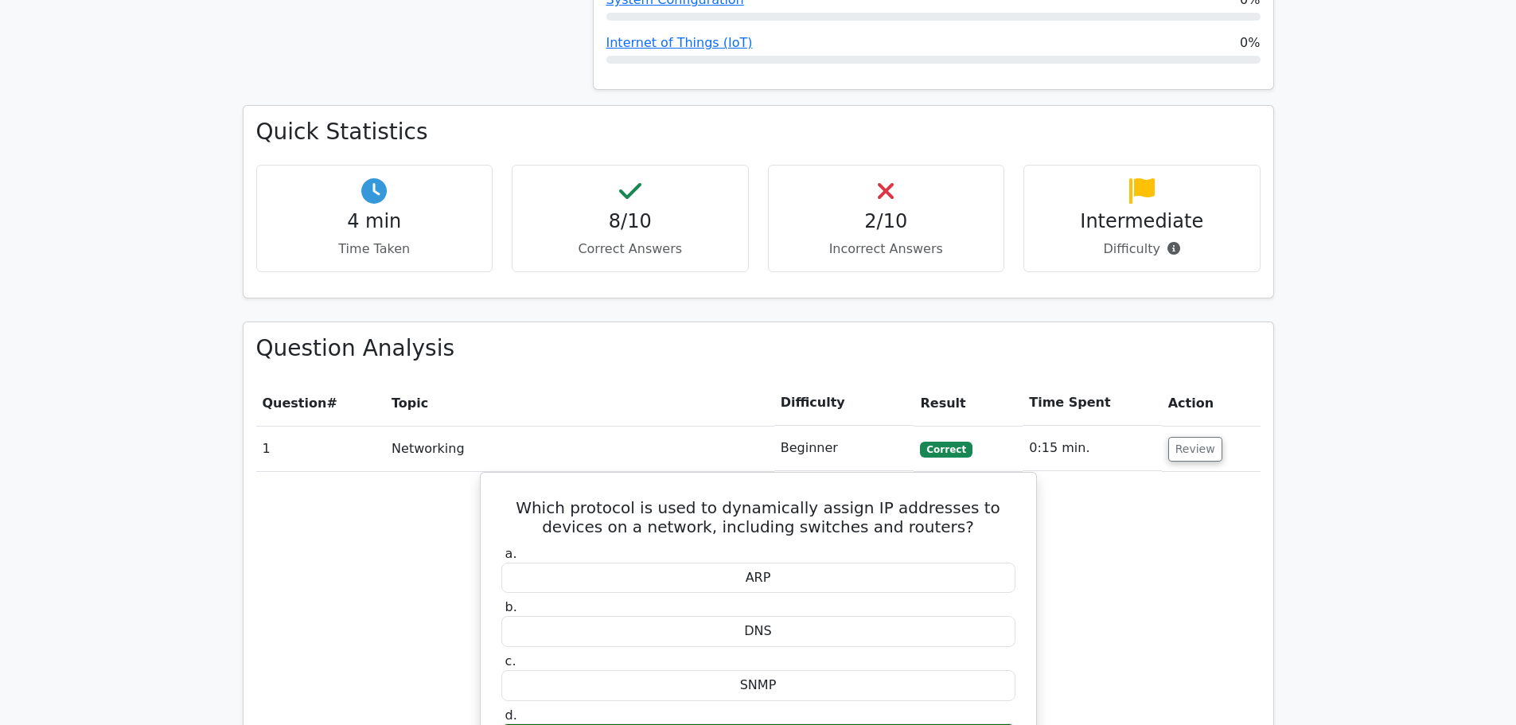
click at [904, 210] on h4 "2/10" at bounding box center [886, 221] width 210 height 23
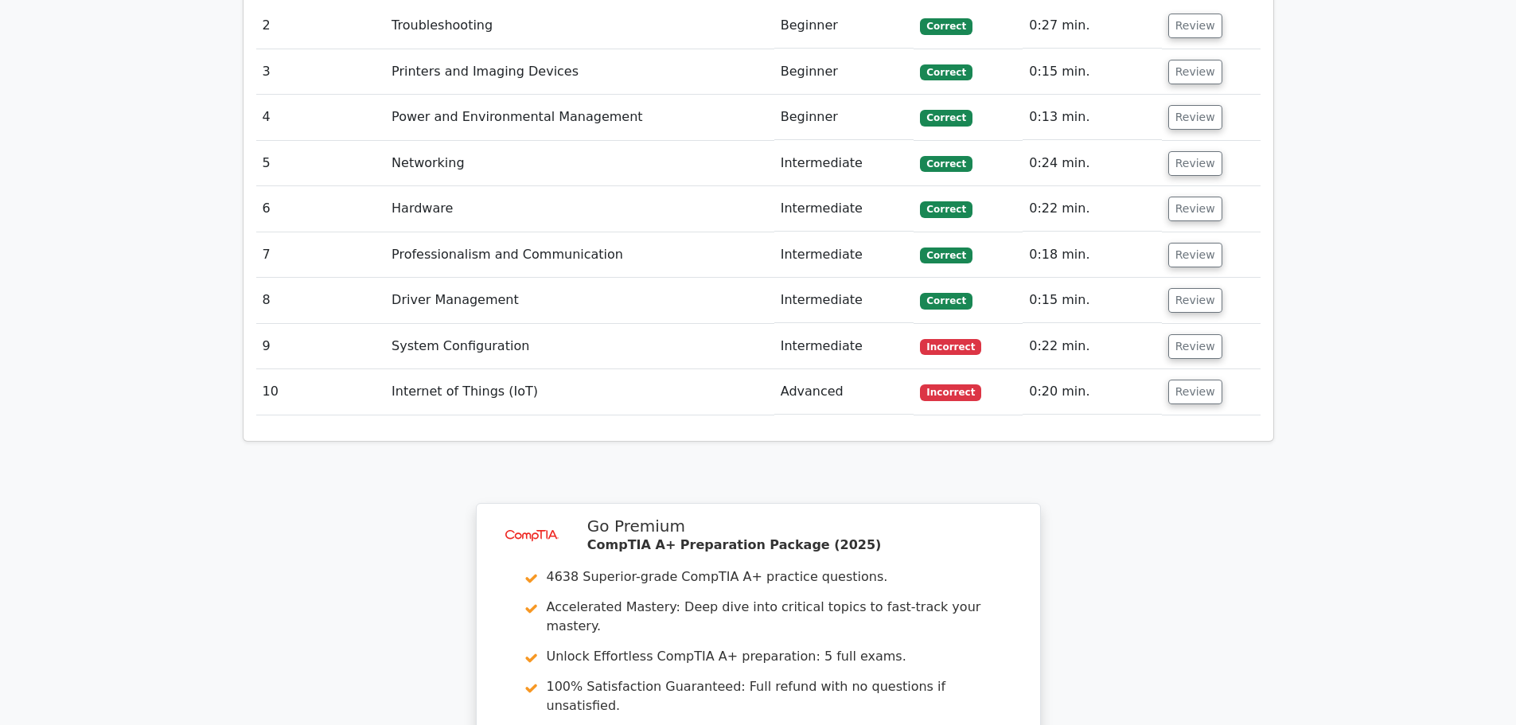
scroll to position [2148, 0]
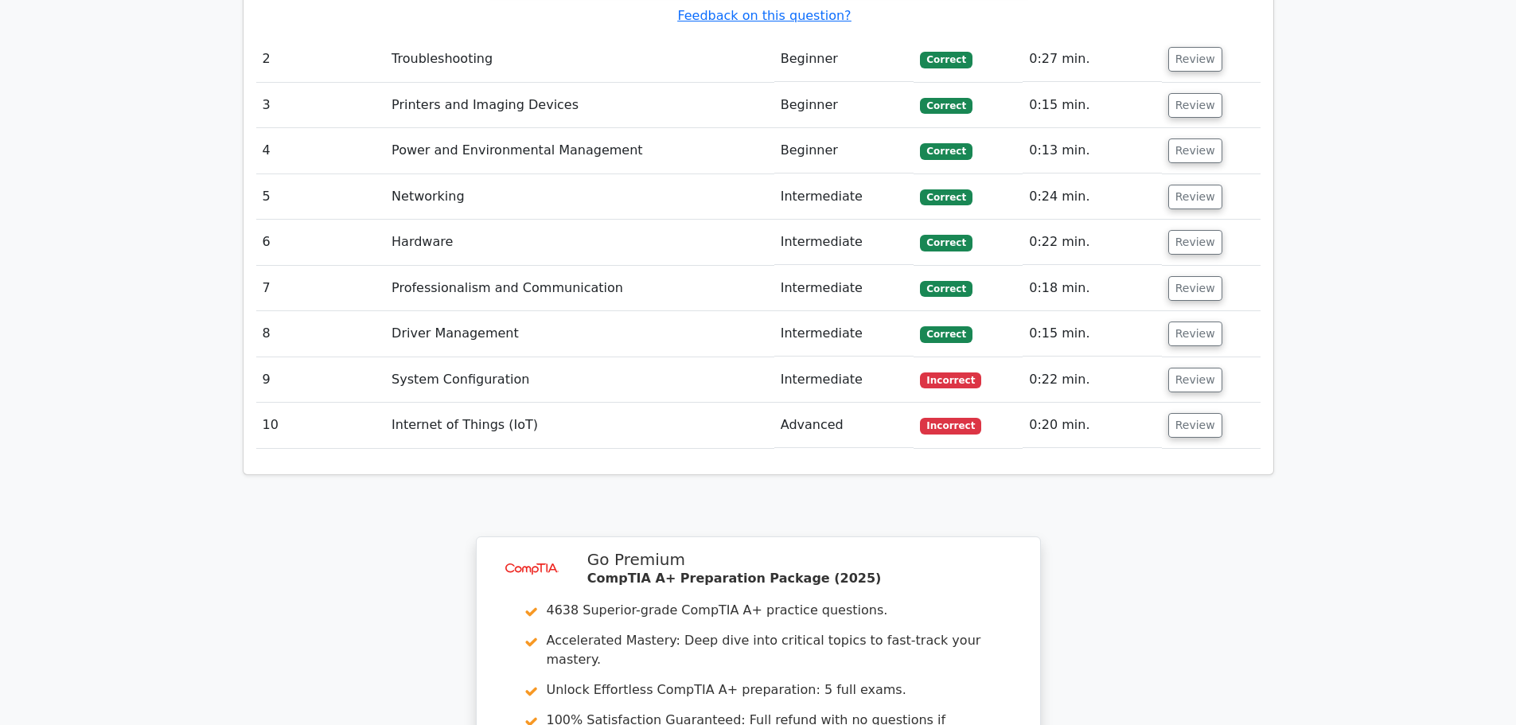
click at [500, 357] on td "System Configuration" at bounding box center [579, 379] width 389 height 45
click at [1180, 368] on button "Review" at bounding box center [1195, 380] width 54 height 25
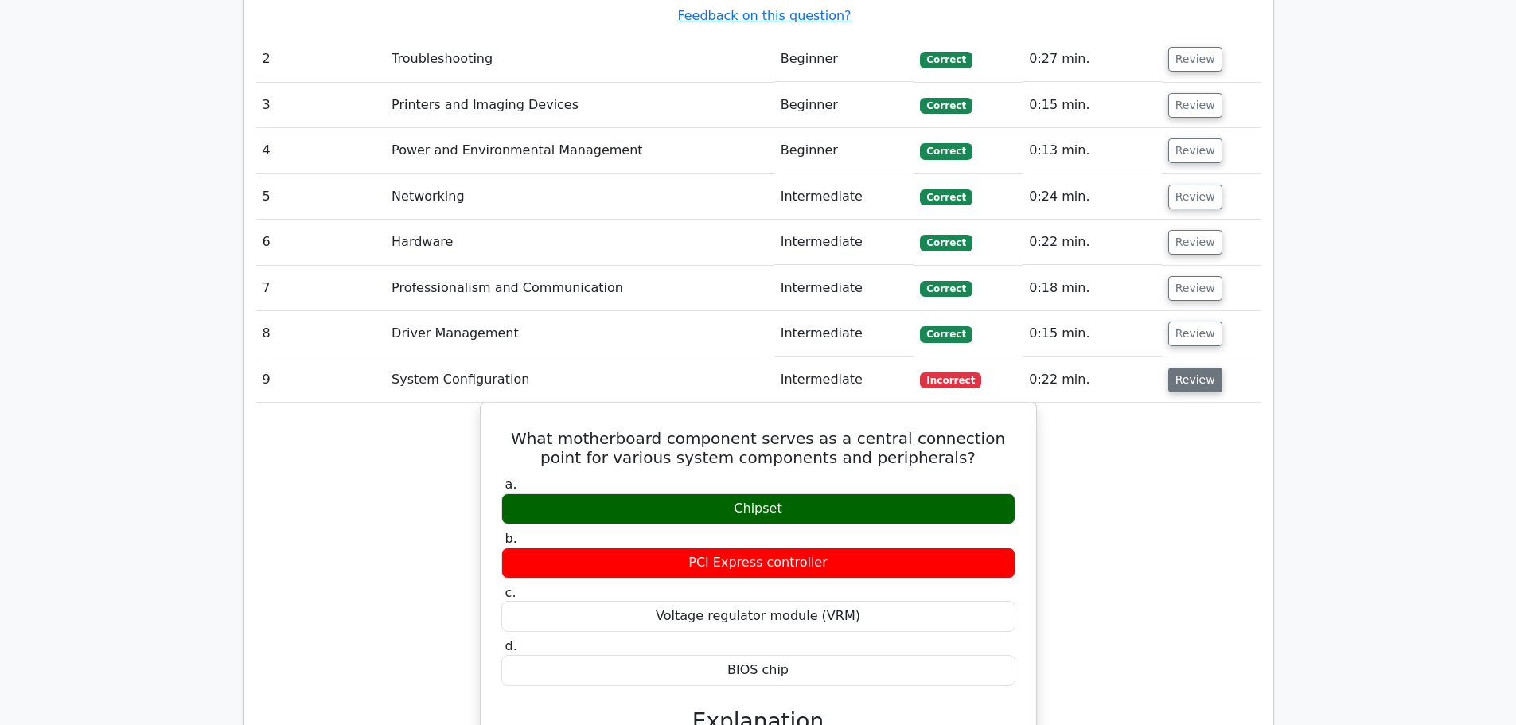
click at [1205, 368] on button "Review" at bounding box center [1195, 380] width 54 height 25
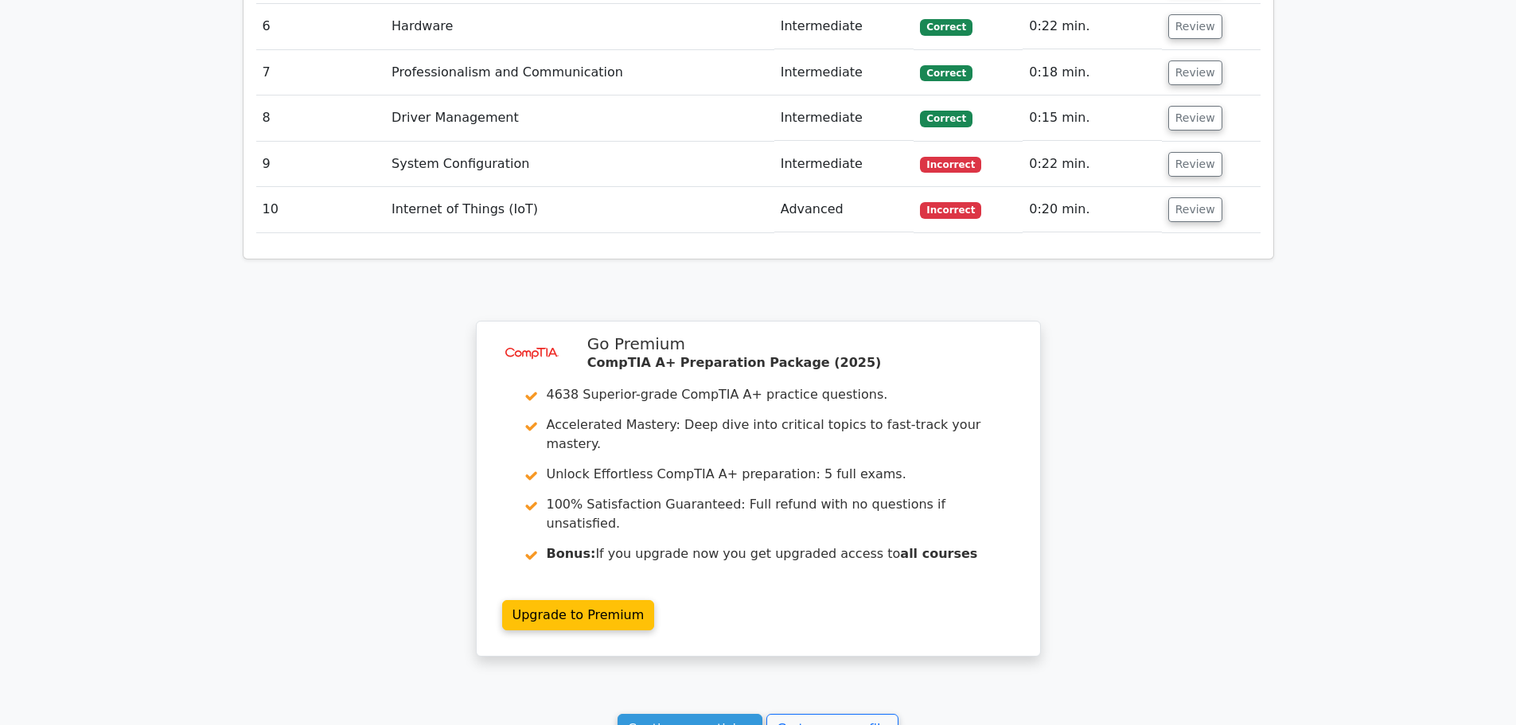
scroll to position [2387, 0]
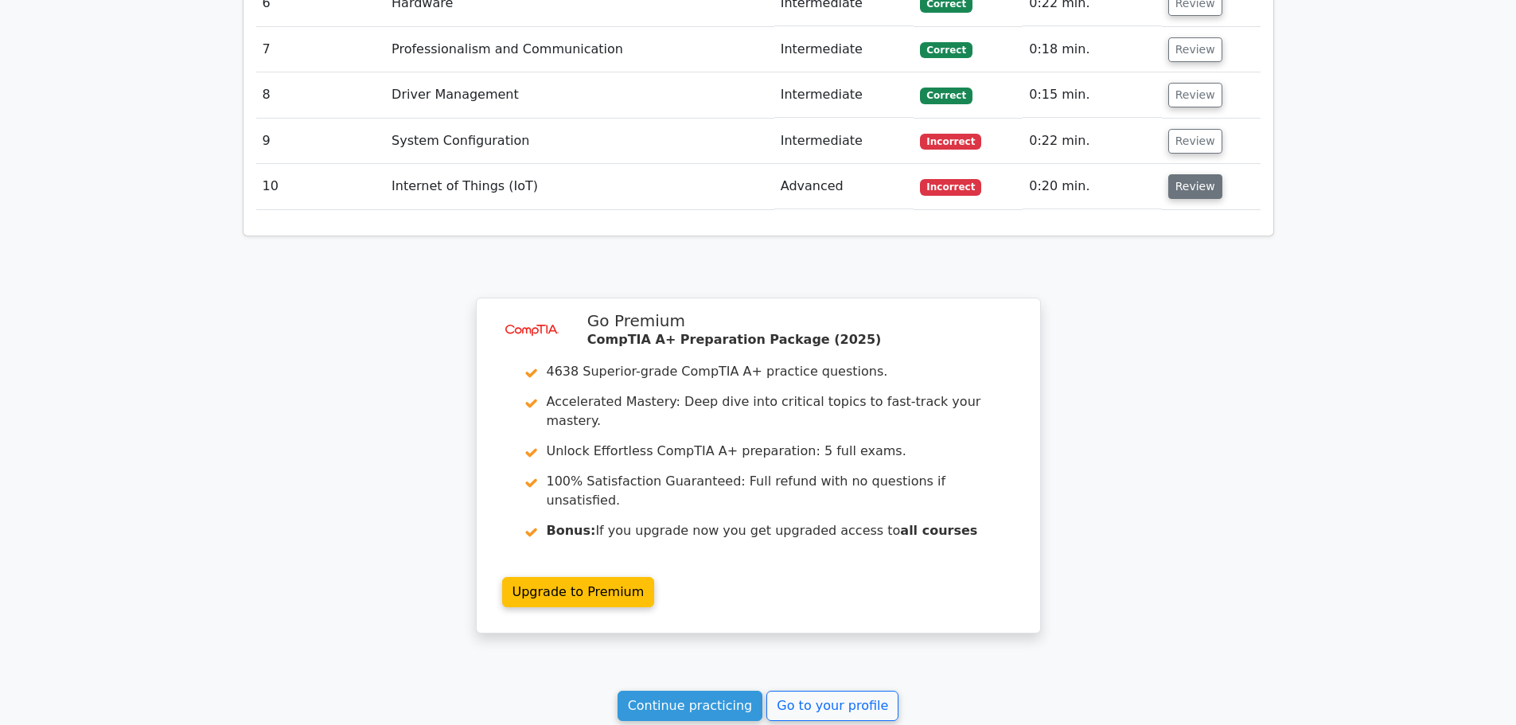
click at [1187, 174] on button "Review" at bounding box center [1195, 186] width 54 height 25
